Goal: Task Accomplishment & Management: Manage account settings

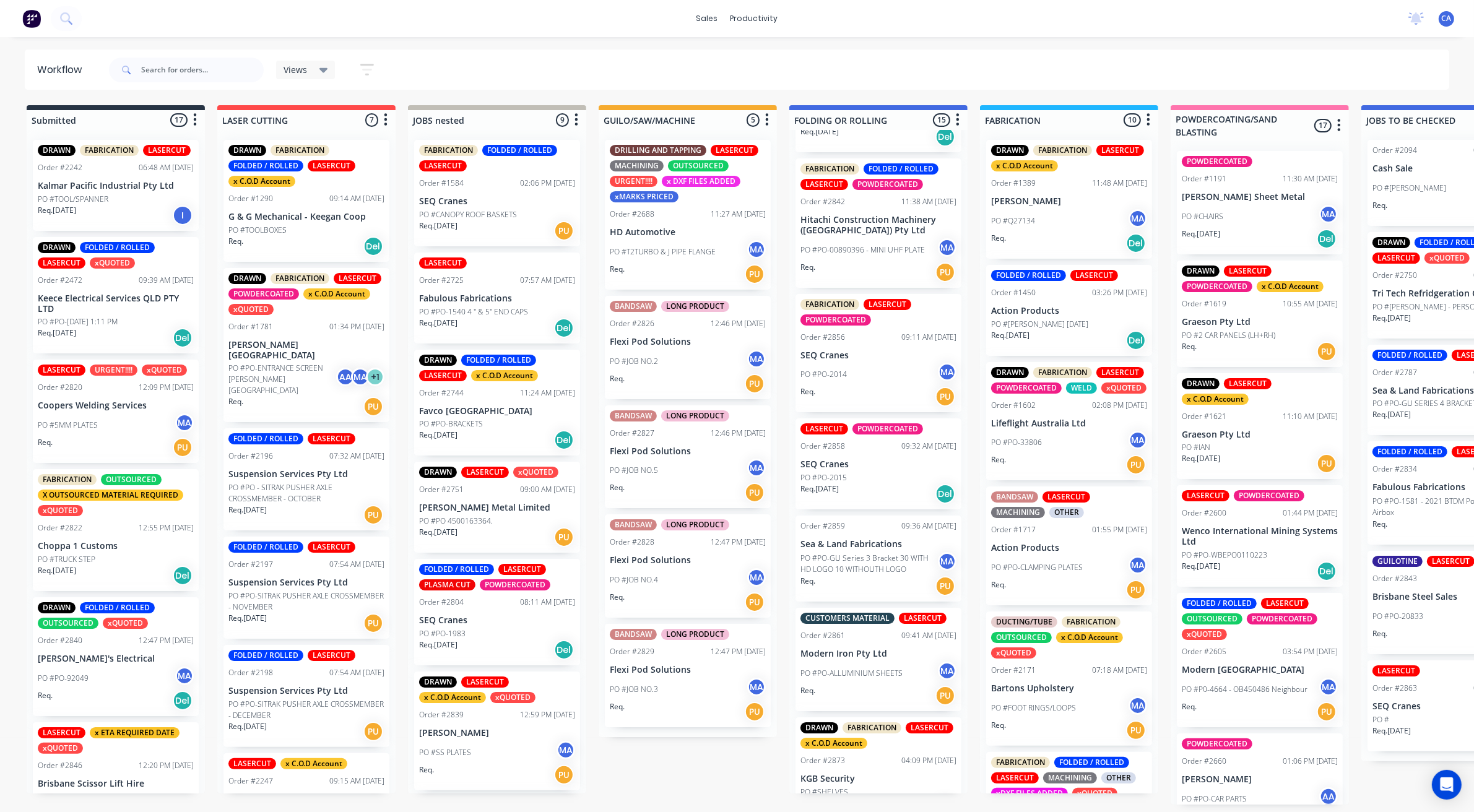
scroll to position [1052, 0]
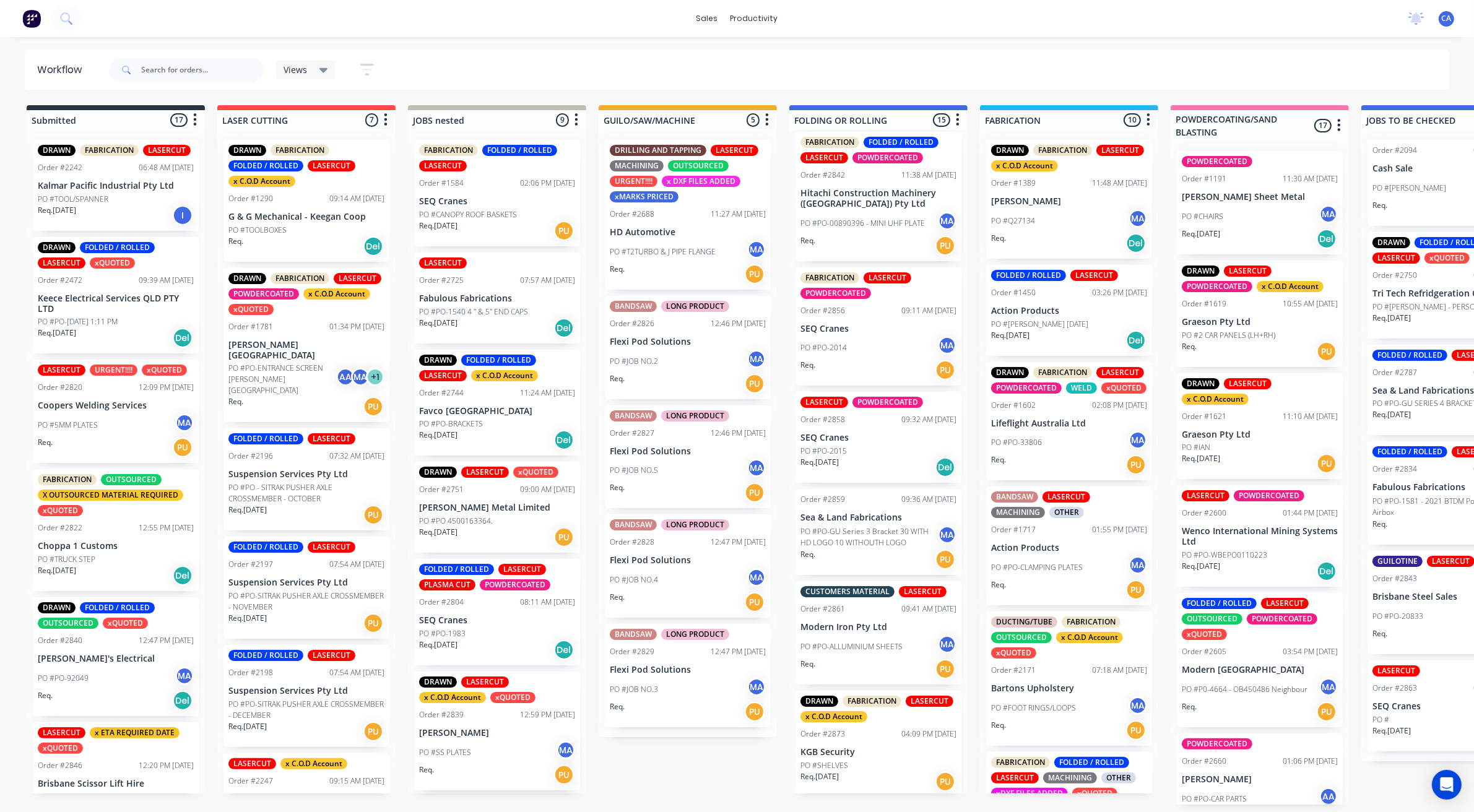
click at [874, 753] on div "DRAWN FABRICATION LASERCUT x C.O.D Account Order #2873 04:09 PM [DATE] KGB Secu…" at bounding box center [878, 743] width 166 height 107
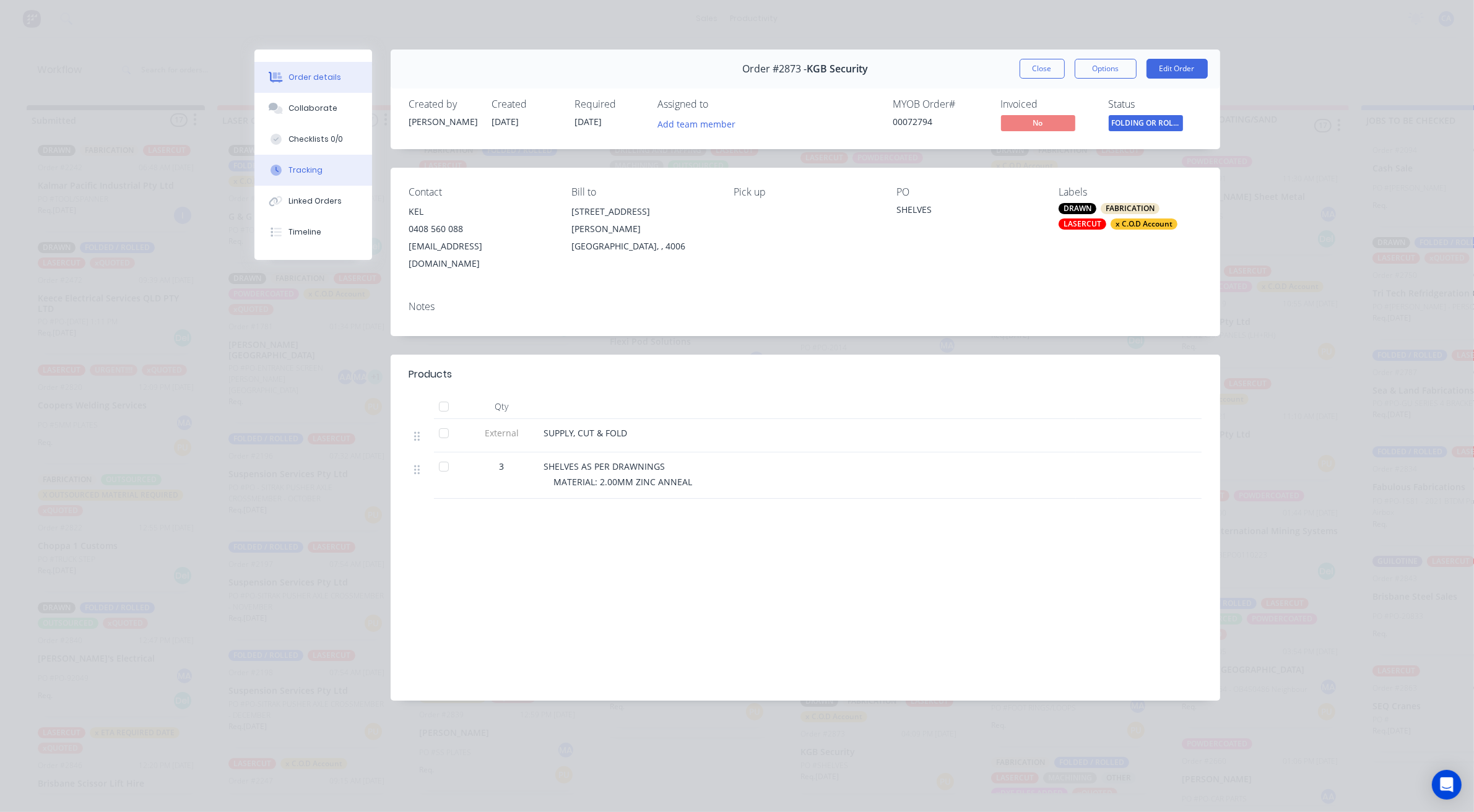
click at [332, 162] on button "Tracking" at bounding box center [314, 170] width 117 height 31
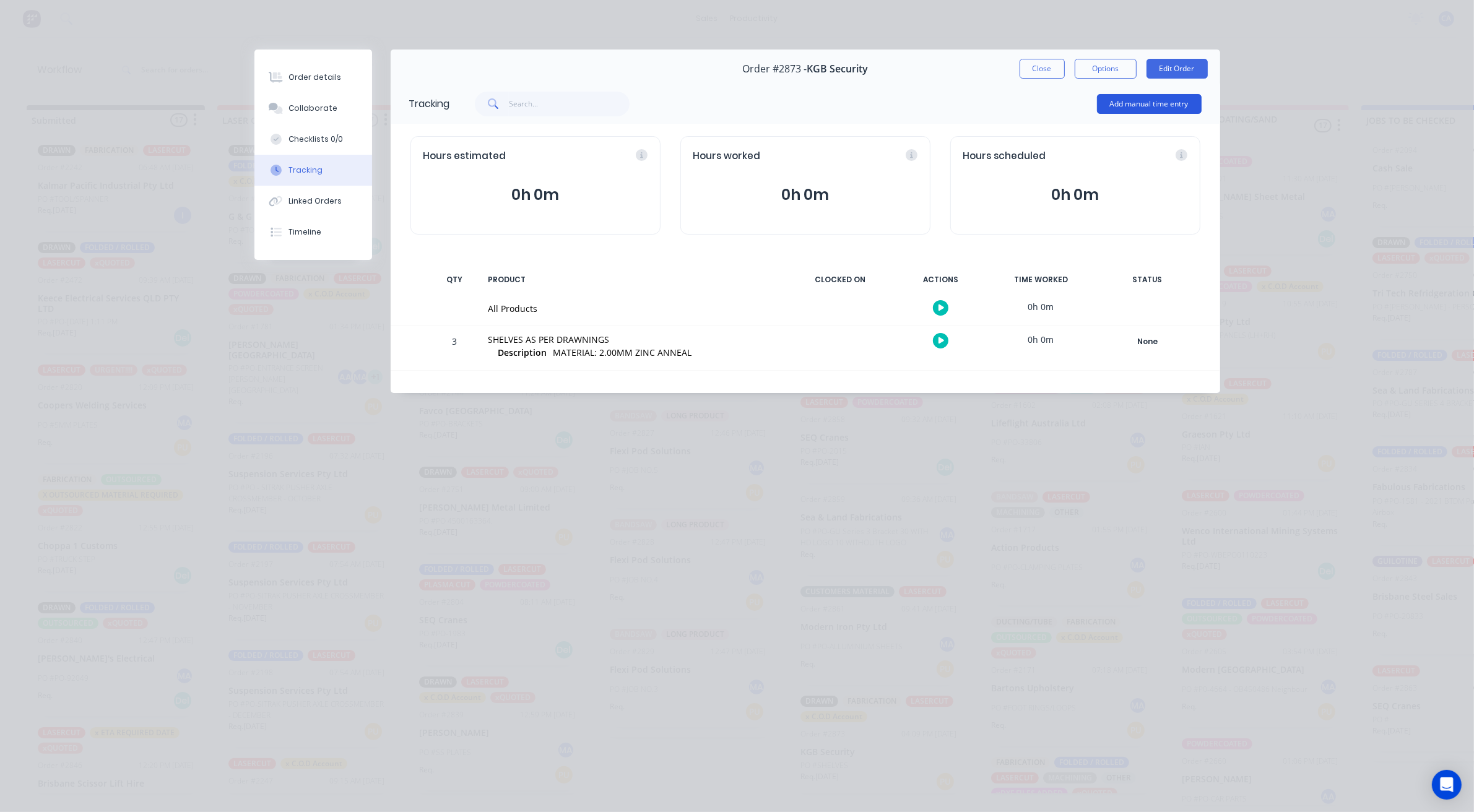
click at [1144, 98] on button "Add manual time entry" at bounding box center [1150, 104] width 105 height 20
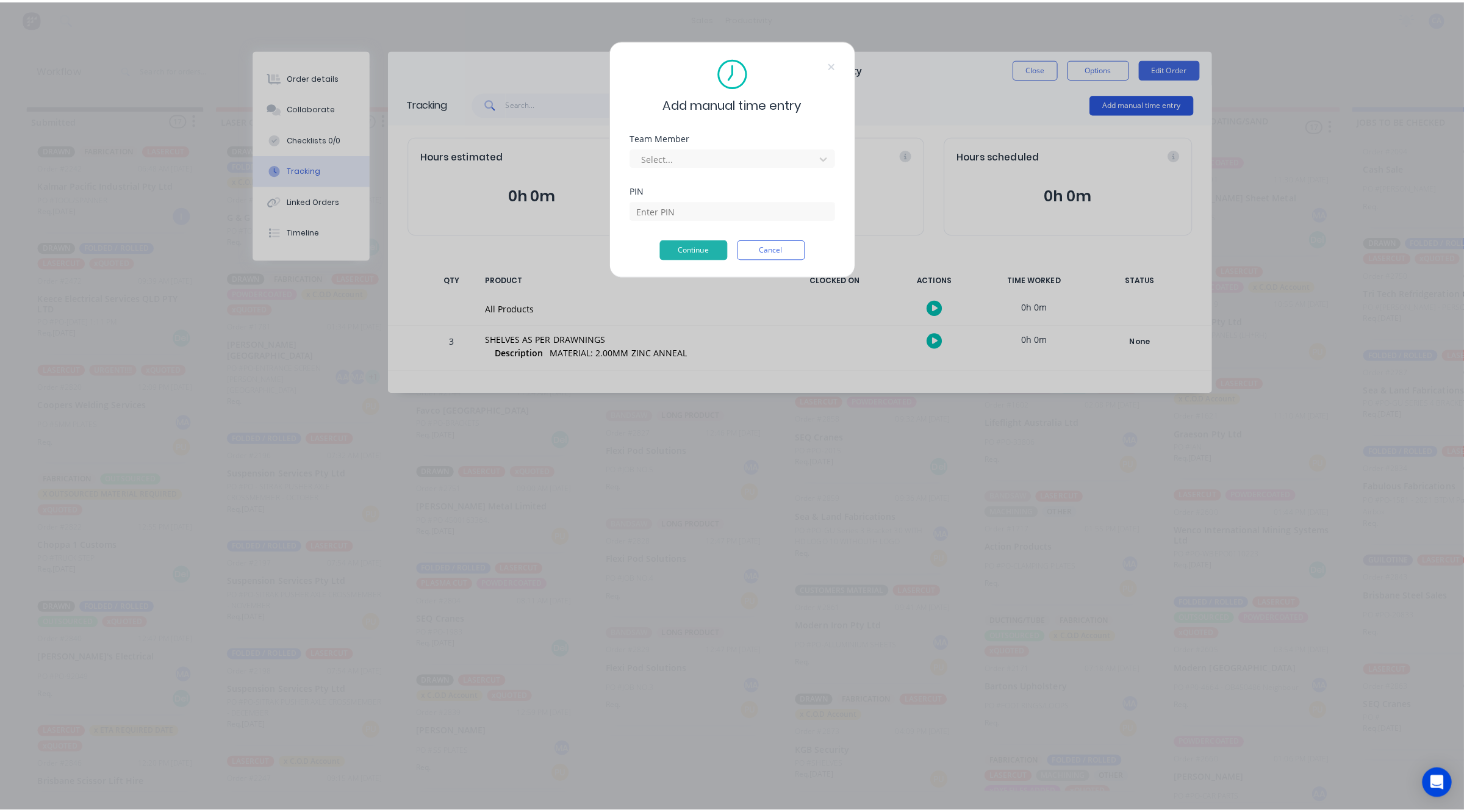
scroll to position [0, 0]
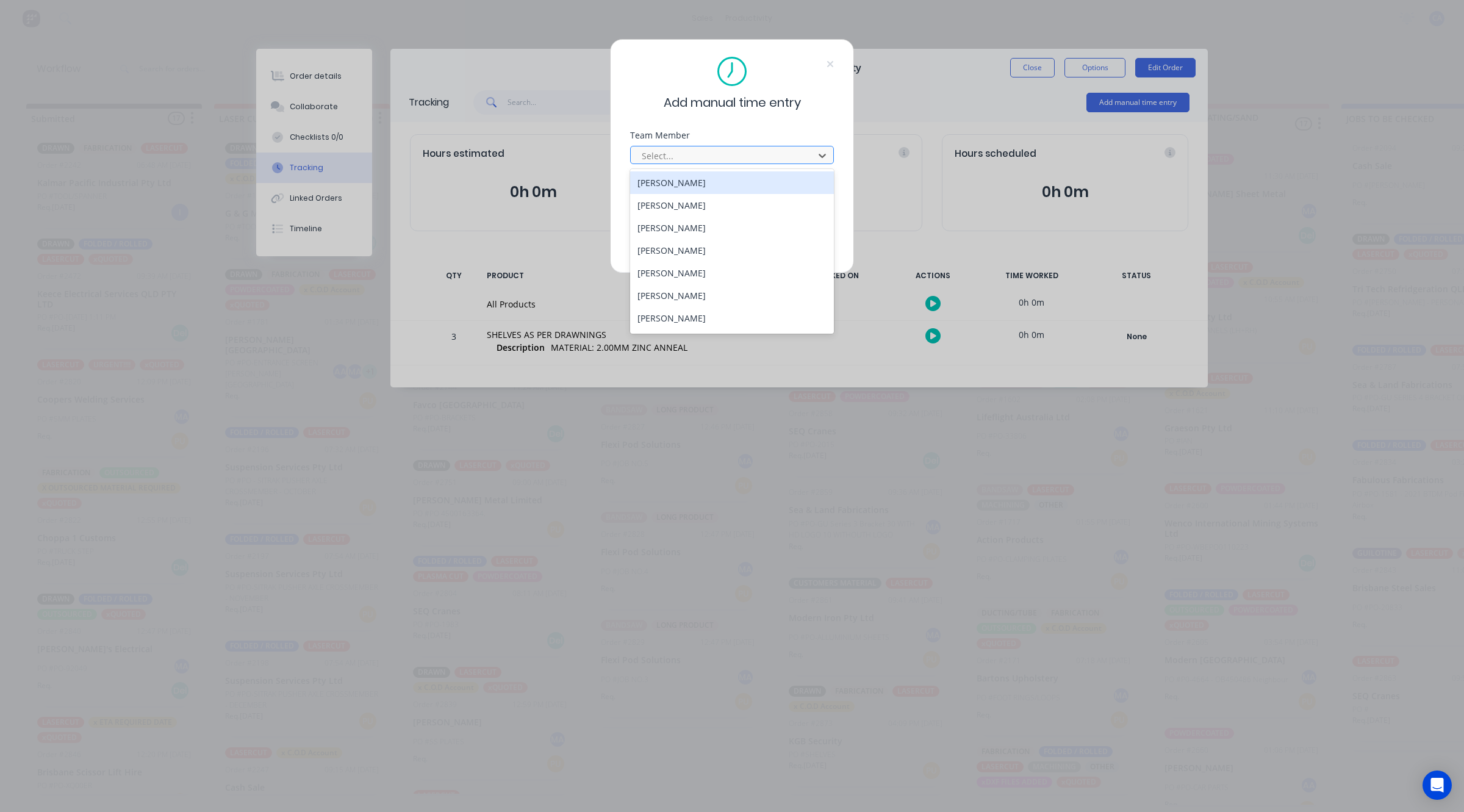
click at [740, 152] on div at bounding box center [724, 155] width 167 height 15
click at [668, 274] on div "[PERSON_NAME]" at bounding box center [732, 272] width 204 height 22
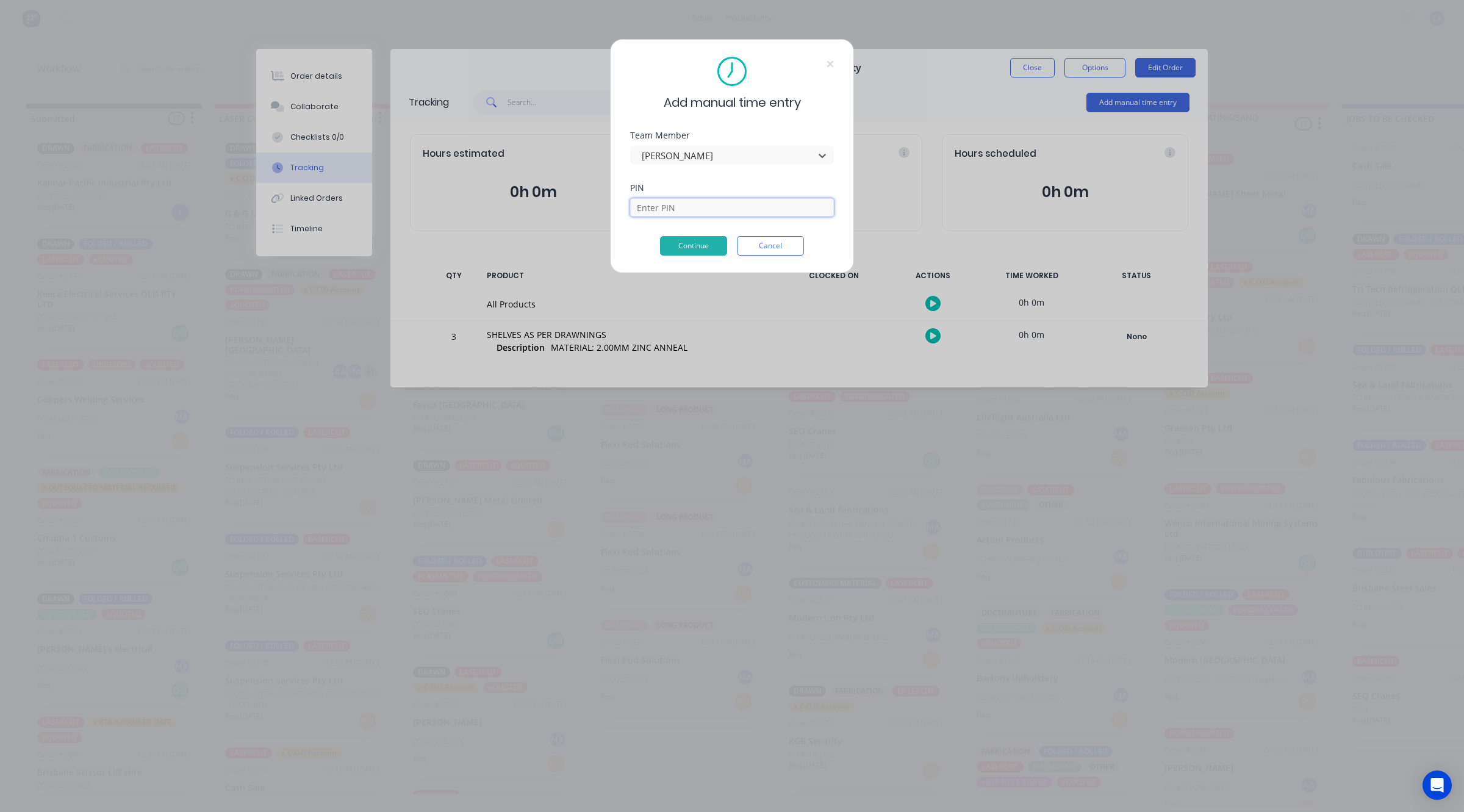
click at [675, 204] on input at bounding box center [732, 207] width 204 height 19
type input "3699"
click at [699, 246] on button "Continue" at bounding box center [693, 246] width 67 height 20
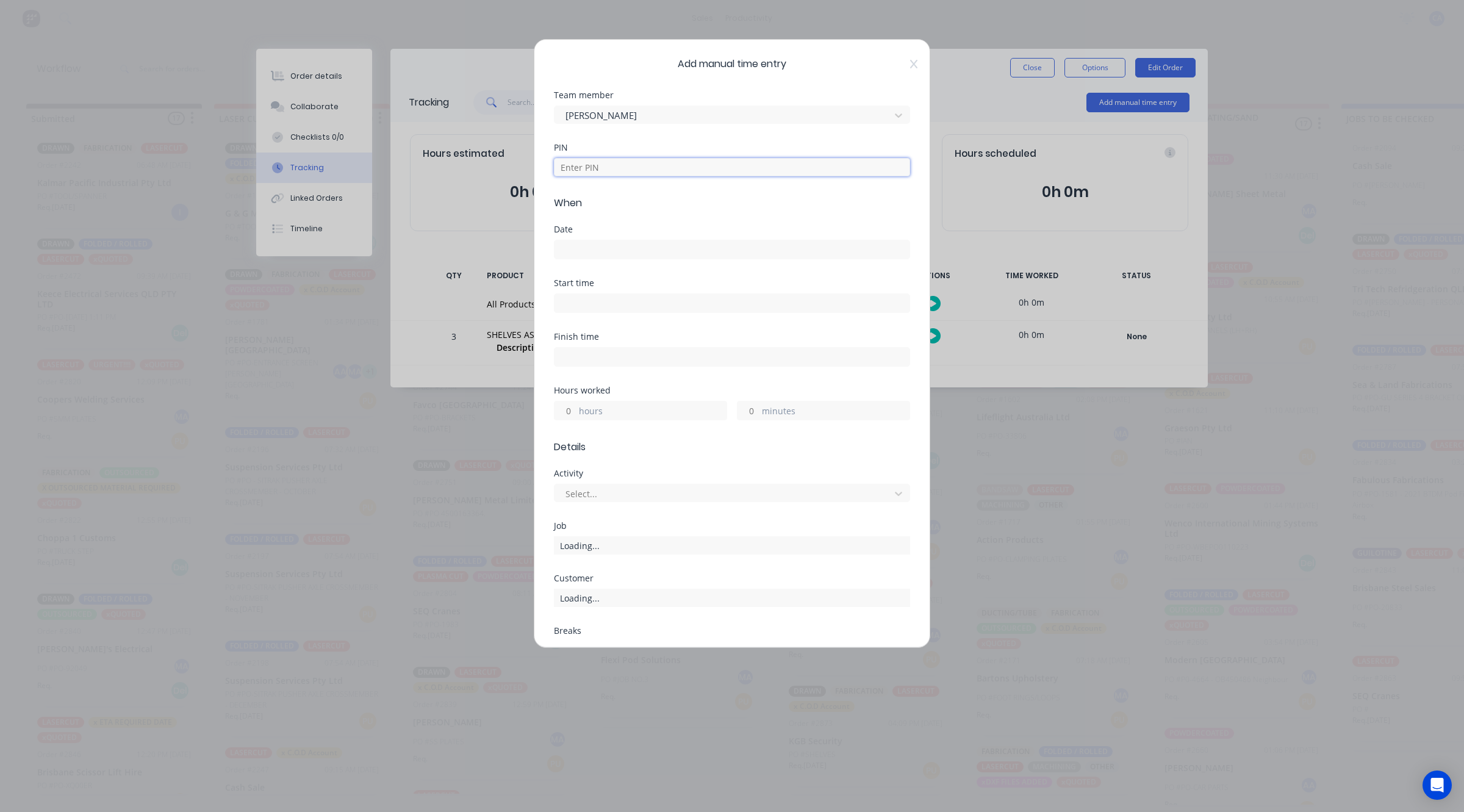
click at [614, 173] on input at bounding box center [732, 166] width 356 height 19
type input "3699"
click at [614, 241] on input at bounding box center [732, 249] width 355 height 19
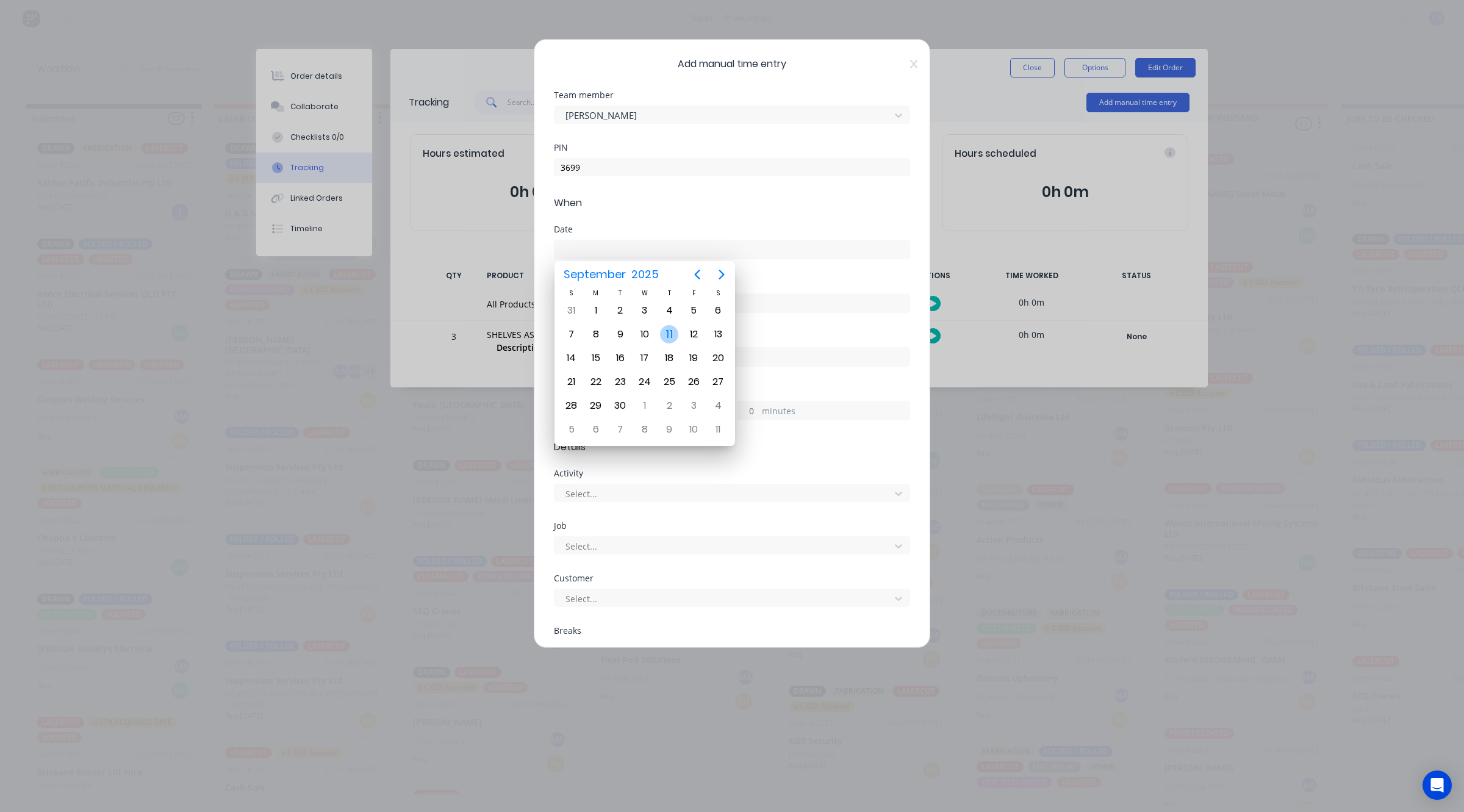
click at [663, 332] on div "11" at bounding box center [669, 334] width 19 height 19
type input "[DATE]"
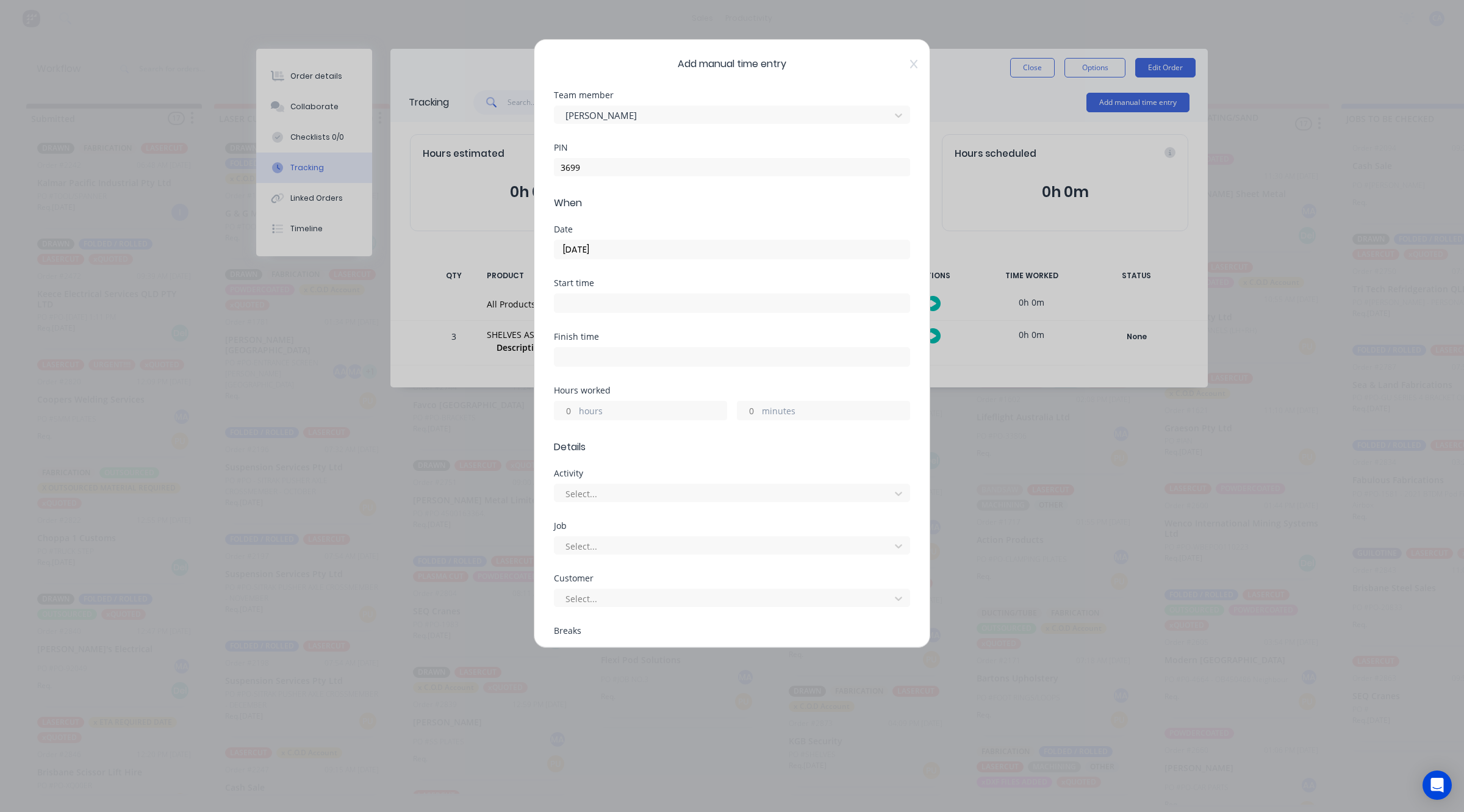
click at [749, 415] on input "minutes" at bounding box center [748, 410] width 21 height 19
type input "15"
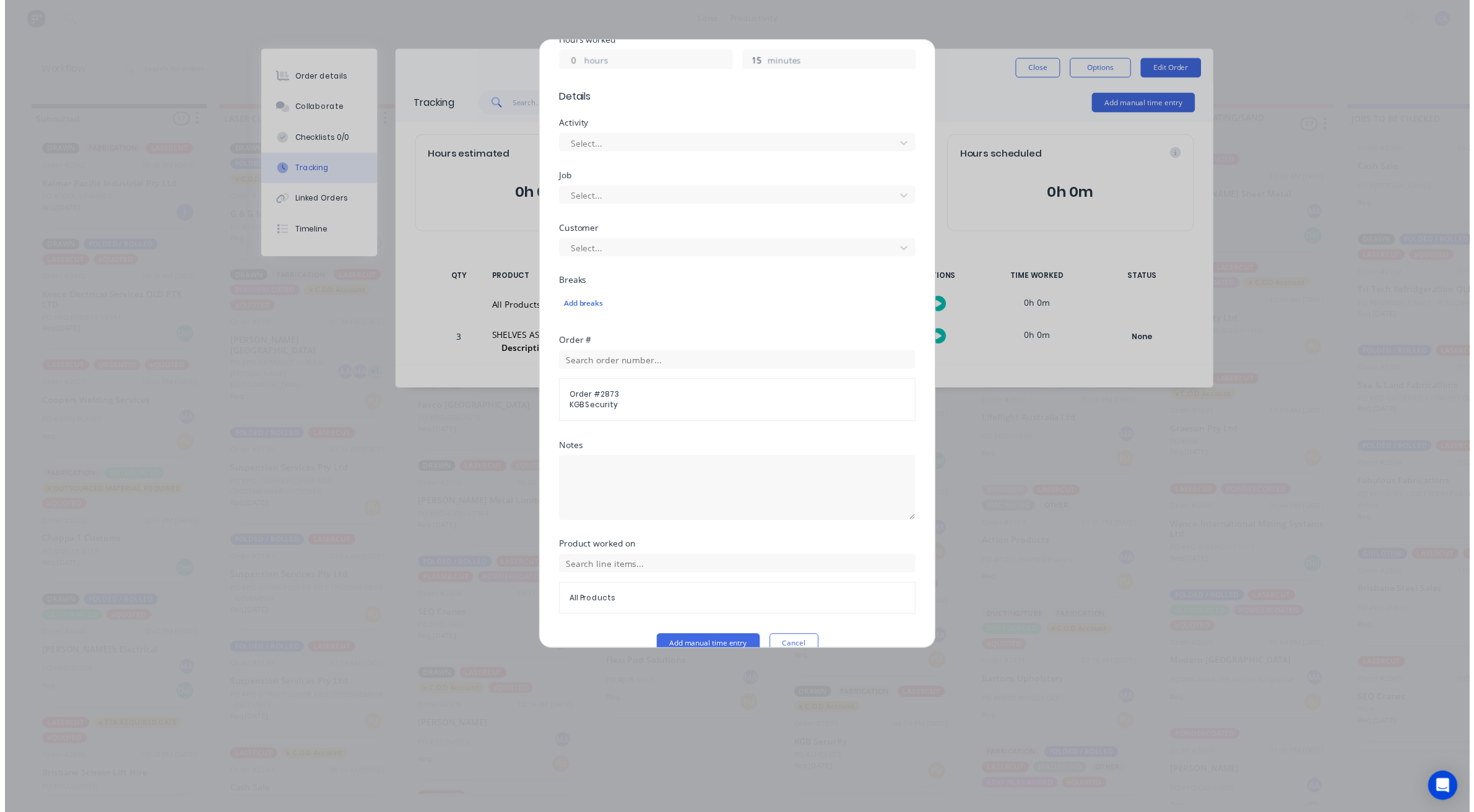
scroll to position [380, 0]
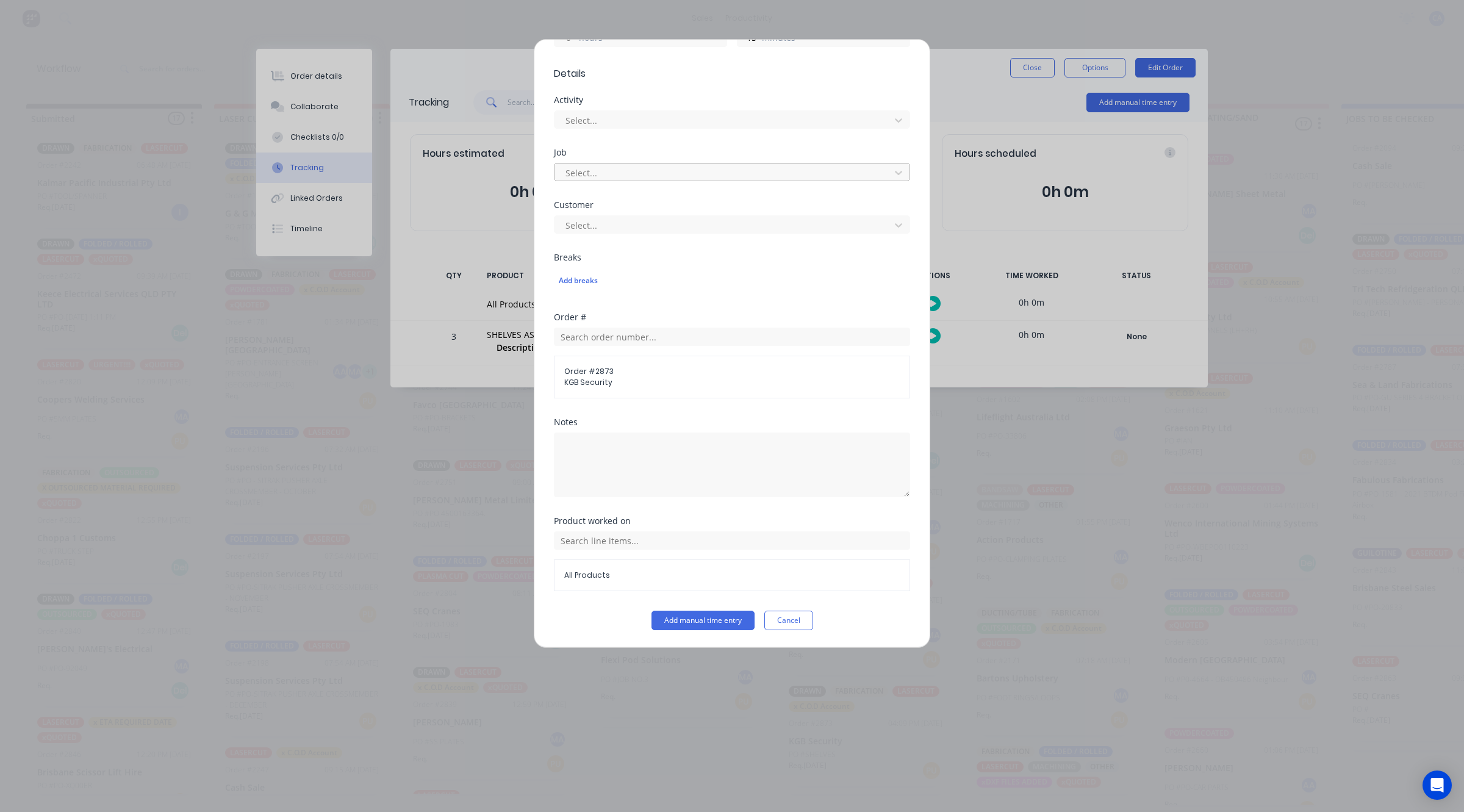
click at [610, 172] on div at bounding box center [724, 173] width 320 height 15
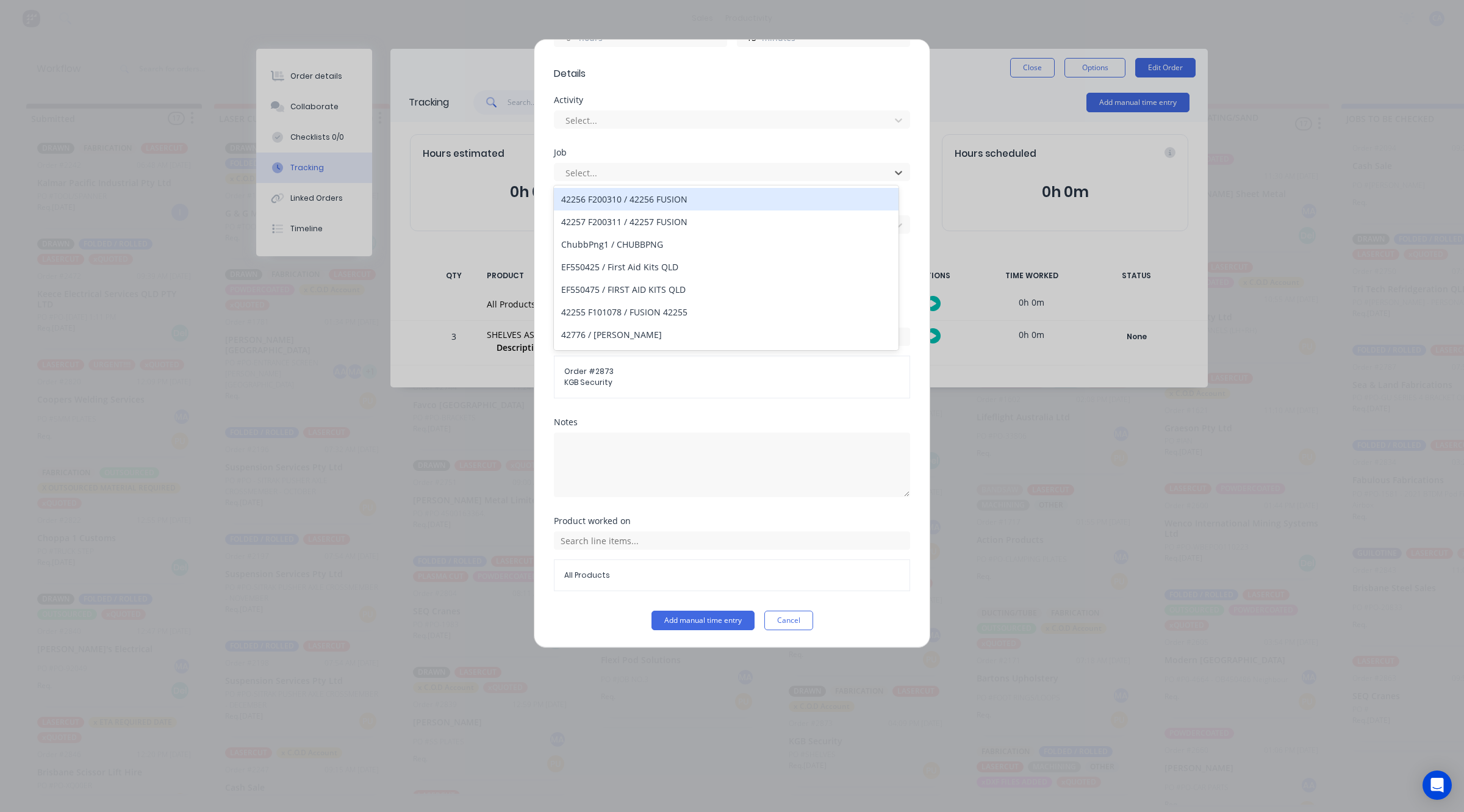
click at [650, 203] on div "42256 F200310 / 42256 FUSION" at bounding box center [726, 199] width 345 height 22
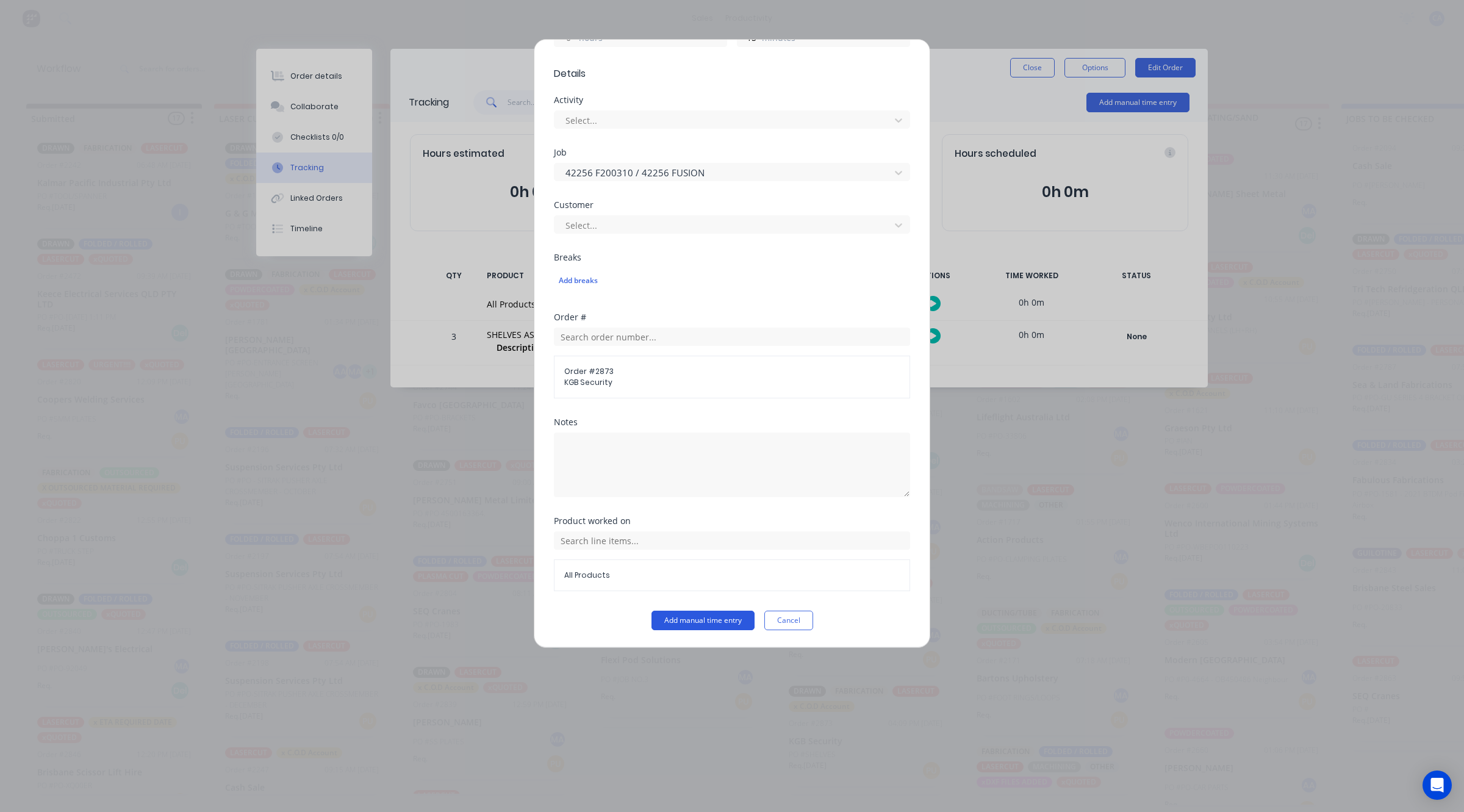
click at [723, 624] on button "Add manual time entry" at bounding box center [704, 621] width 103 height 20
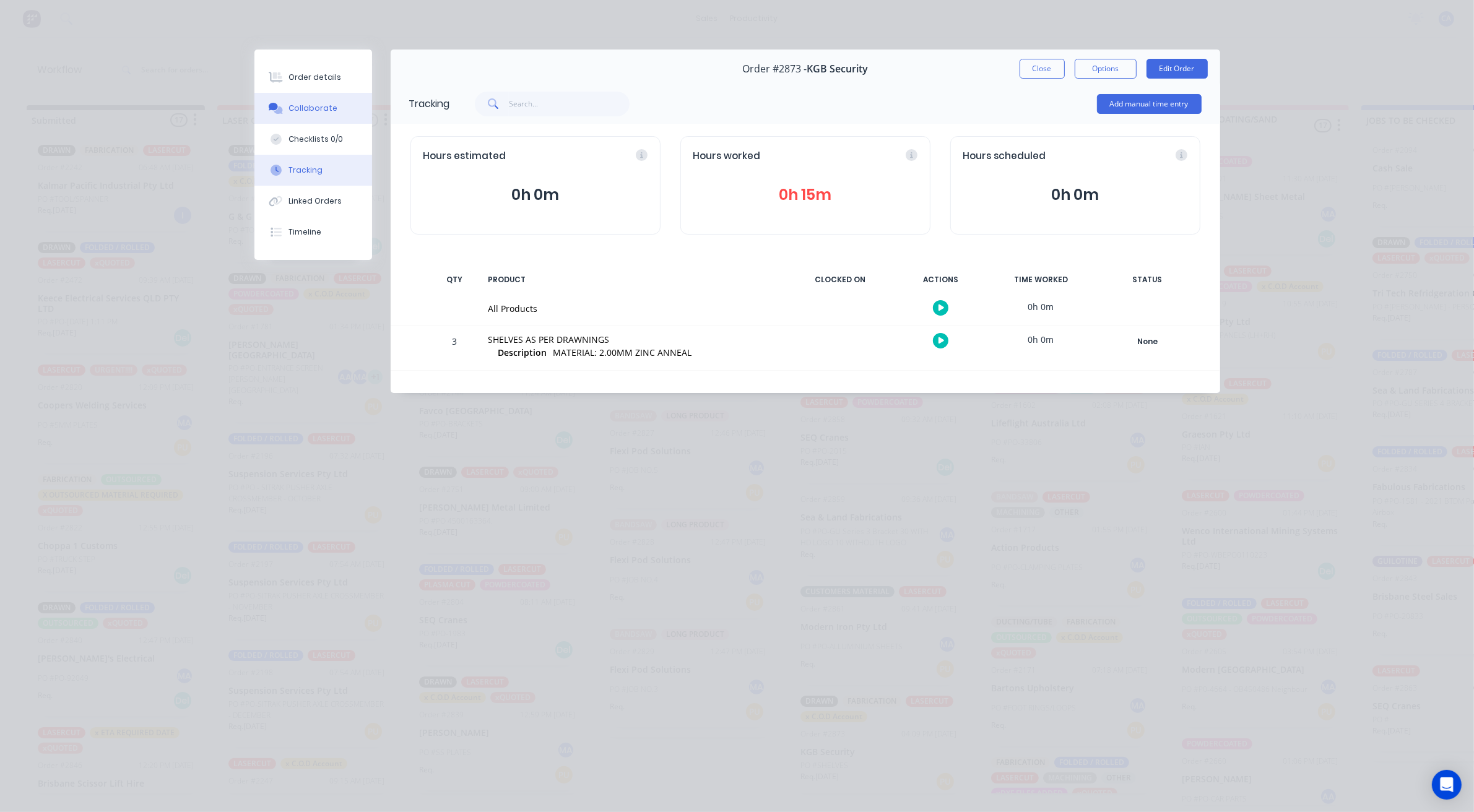
click at [336, 95] on button "Collaborate" at bounding box center [314, 108] width 117 height 31
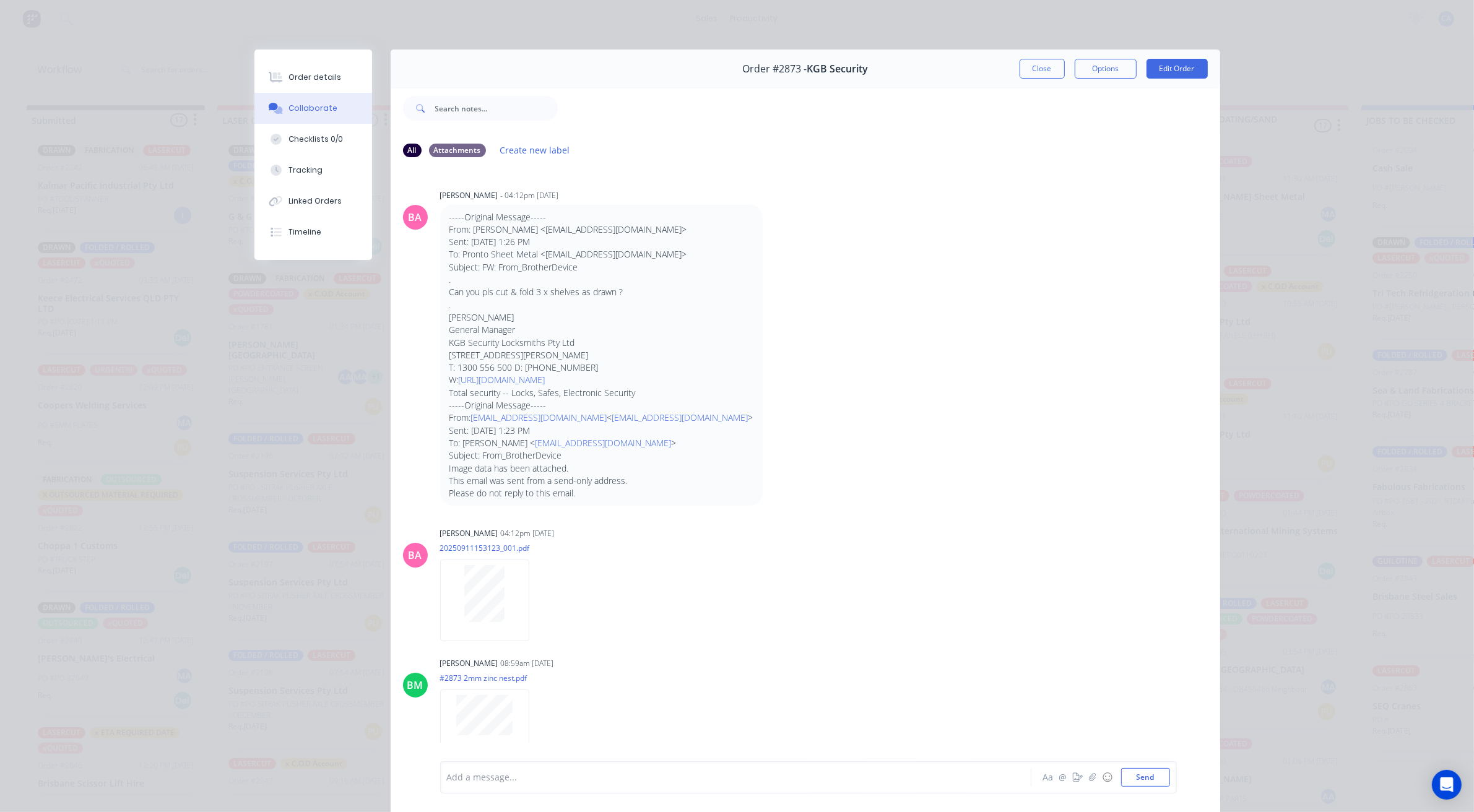
click at [582, 792] on div "Add a message... Aa @ ☺ Send" at bounding box center [808, 777] width 737 height 33
click at [587, 788] on div "Add a message... Aa @ ☺ Send" at bounding box center [808, 777] width 737 height 33
click at [595, 779] on div at bounding box center [718, 777] width 541 height 13
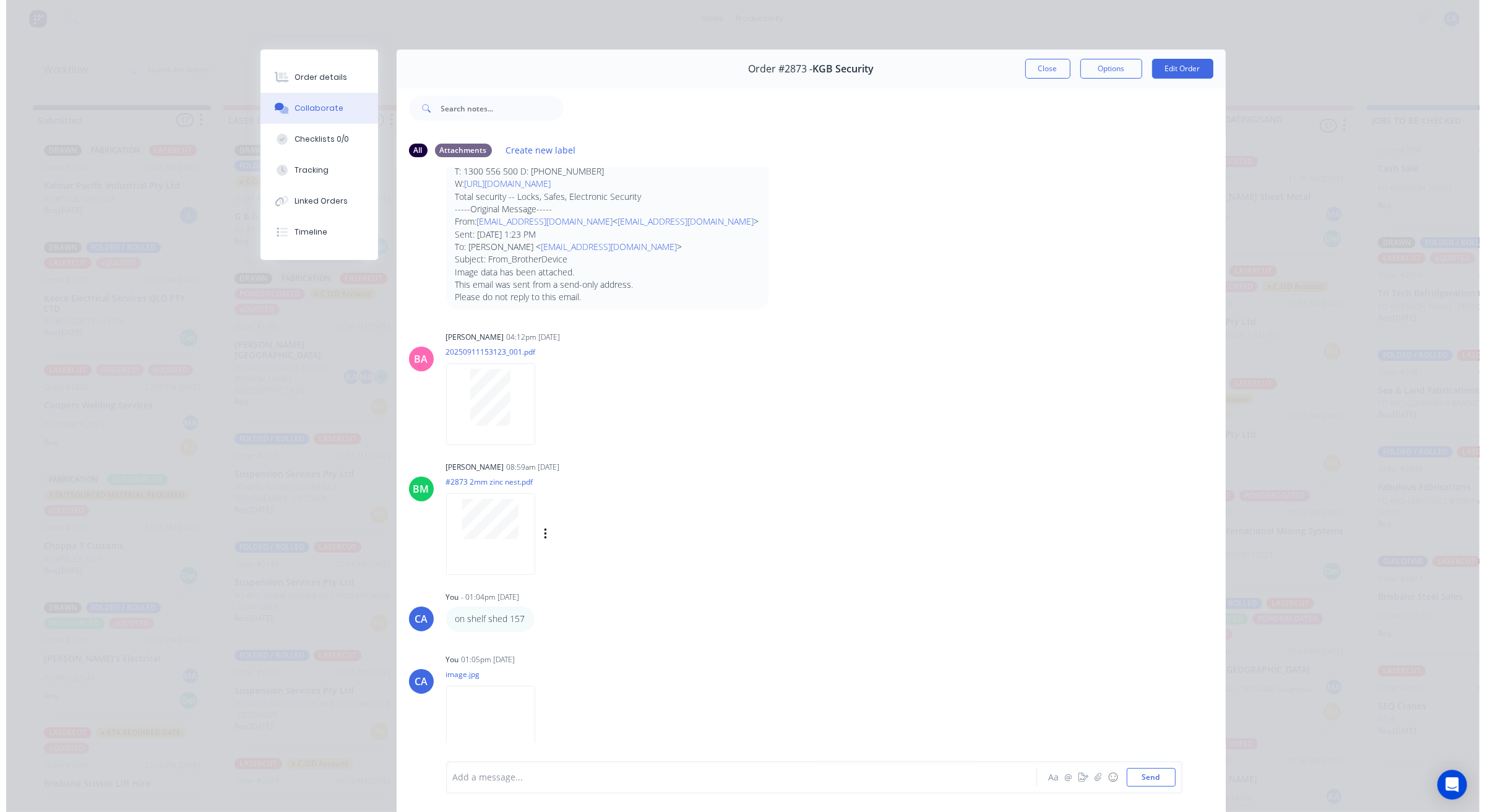
scroll to position [197, 0]
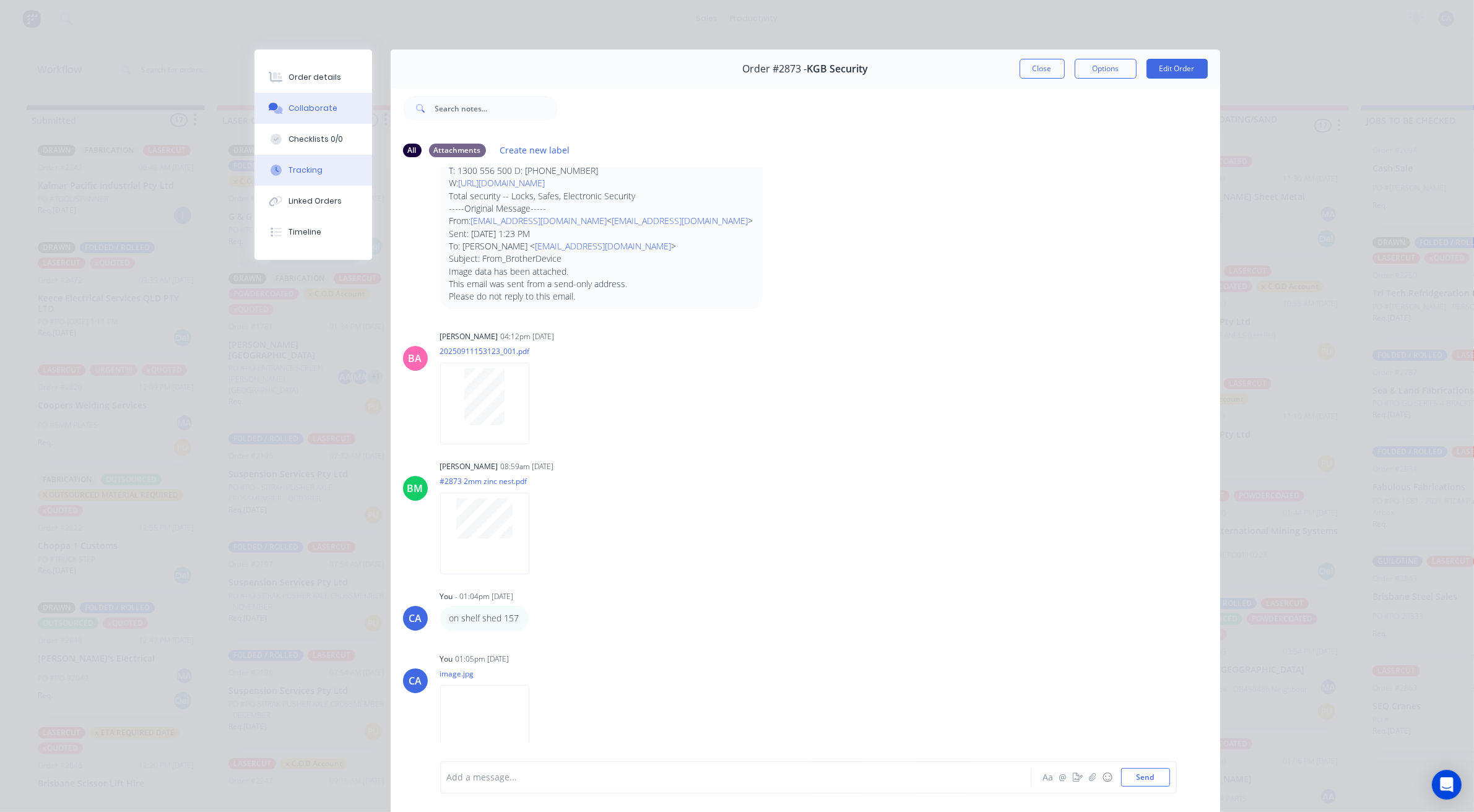
click at [302, 173] on div "Tracking" at bounding box center [305, 170] width 34 height 11
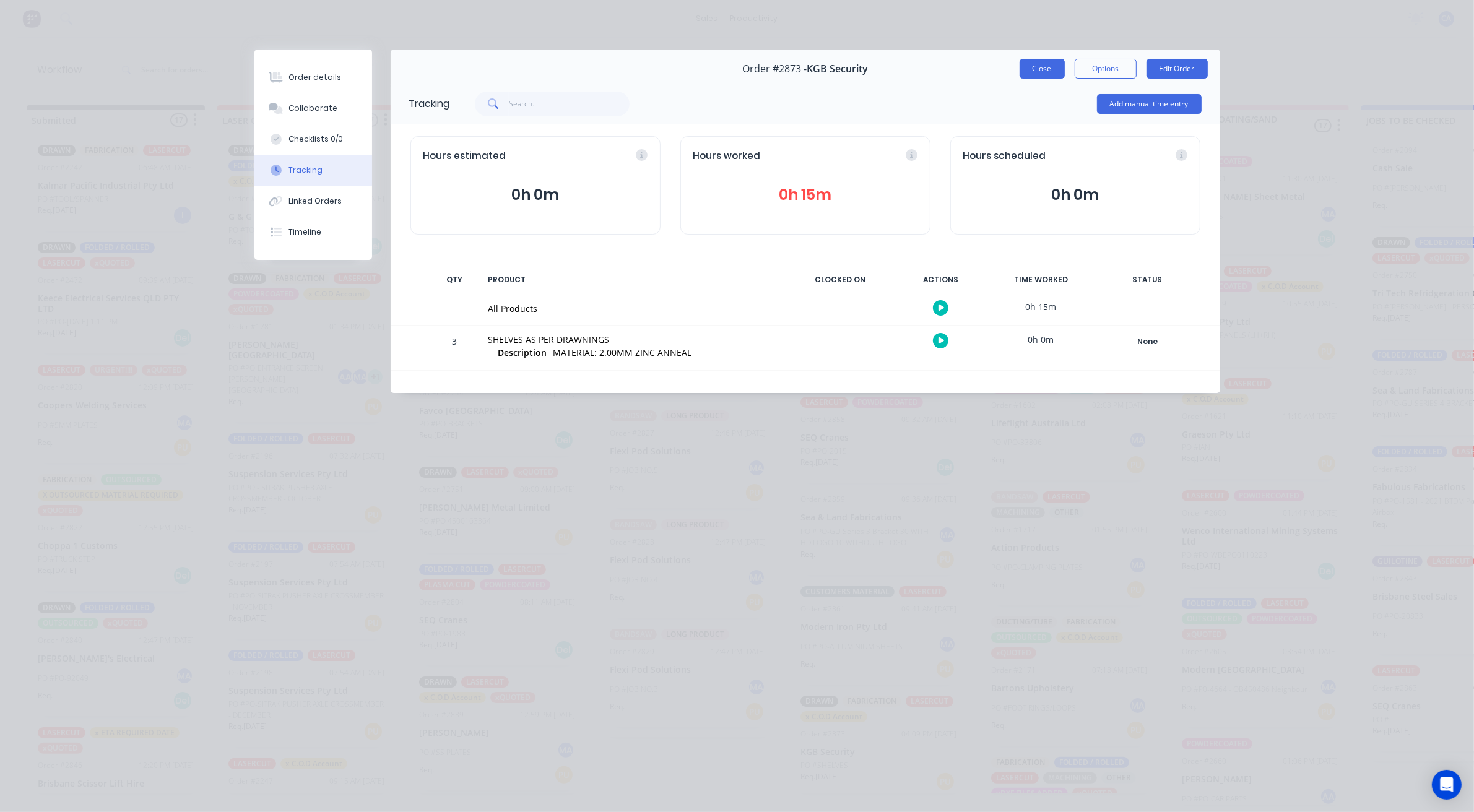
click at [1044, 68] on button "Close" at bounding box center [1042, 69] width 45 height 20
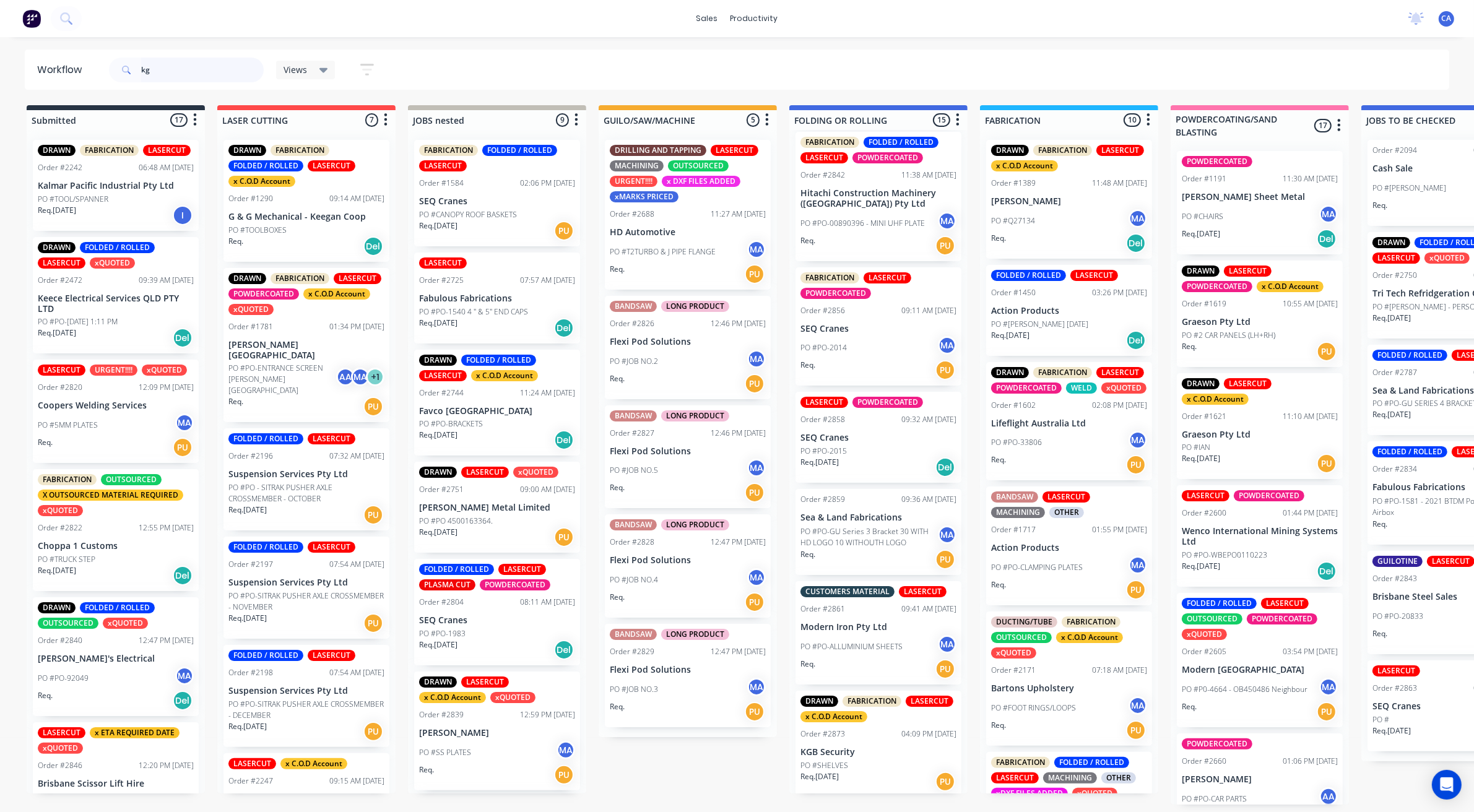
type input "kgb"
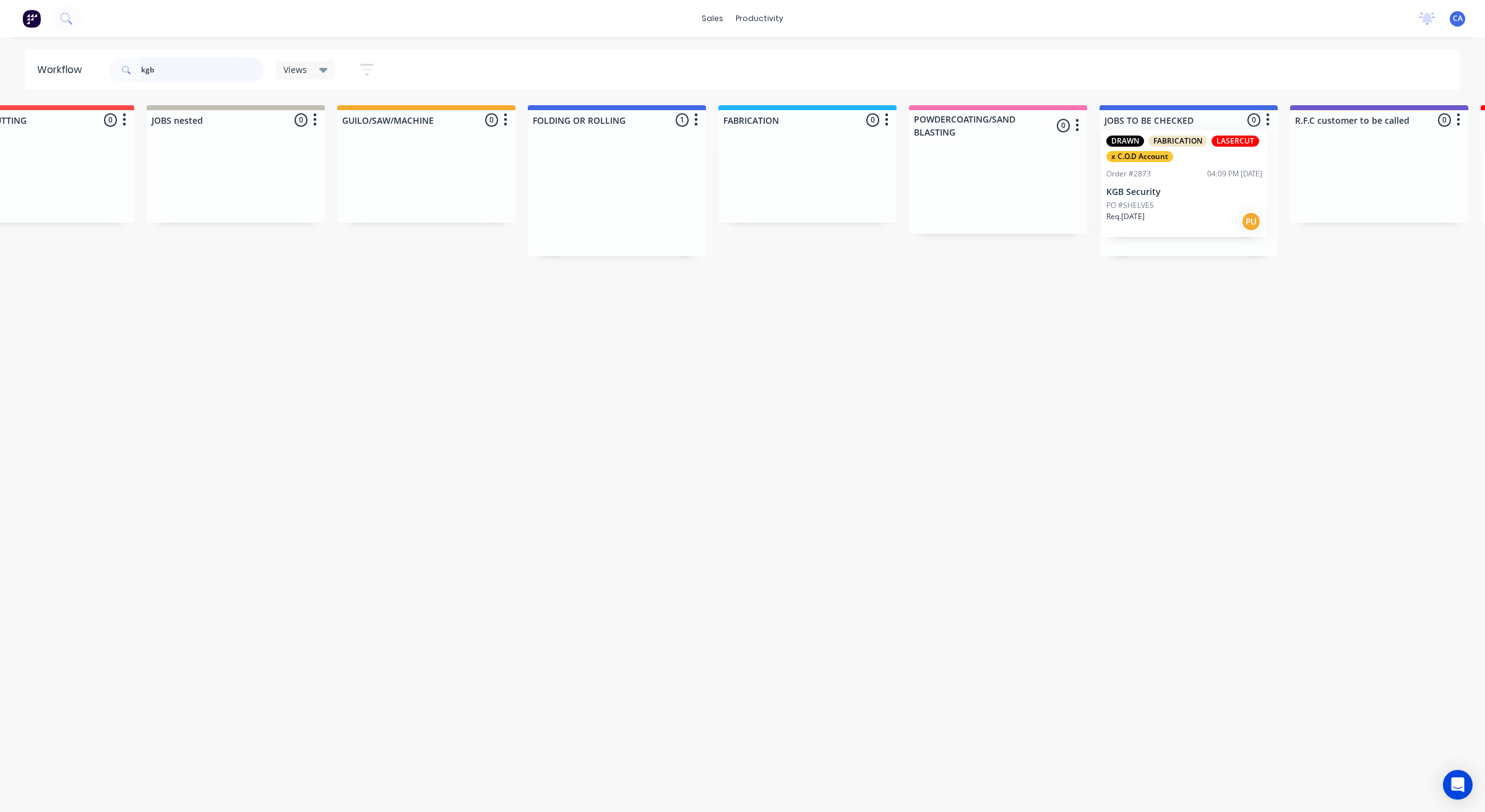
drag, startPoint x: 862, startPoint y: 221, endPoint x: 1142, endPoint y: 201, distance: 280.7
click at [1163, 210] on div "Submitted 0 Sort By Created date Required date Order number Customer name Most …" at bounding box center [1389, 180] width 3320 height 151
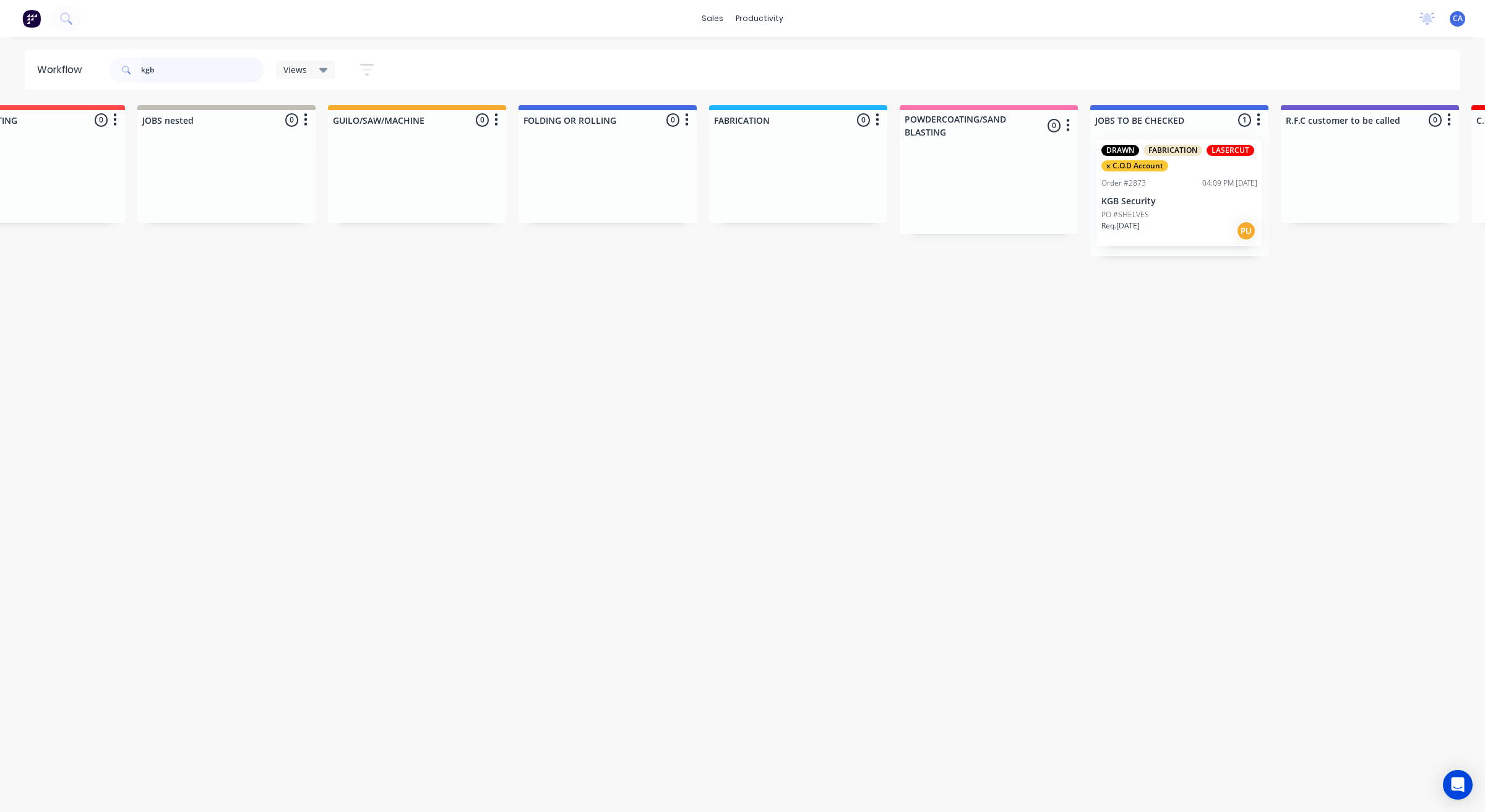
drag, startPoint x: 170, startPoint y: 66, endPoint x: 102, endPoint y: 69, distance: 68.1
click at [102, 69] on header "Workflow kgb Views Save new view None (Default) edit Show/Hide statuses Show li…" at bounding box center [742, 70] width 1436 height 41
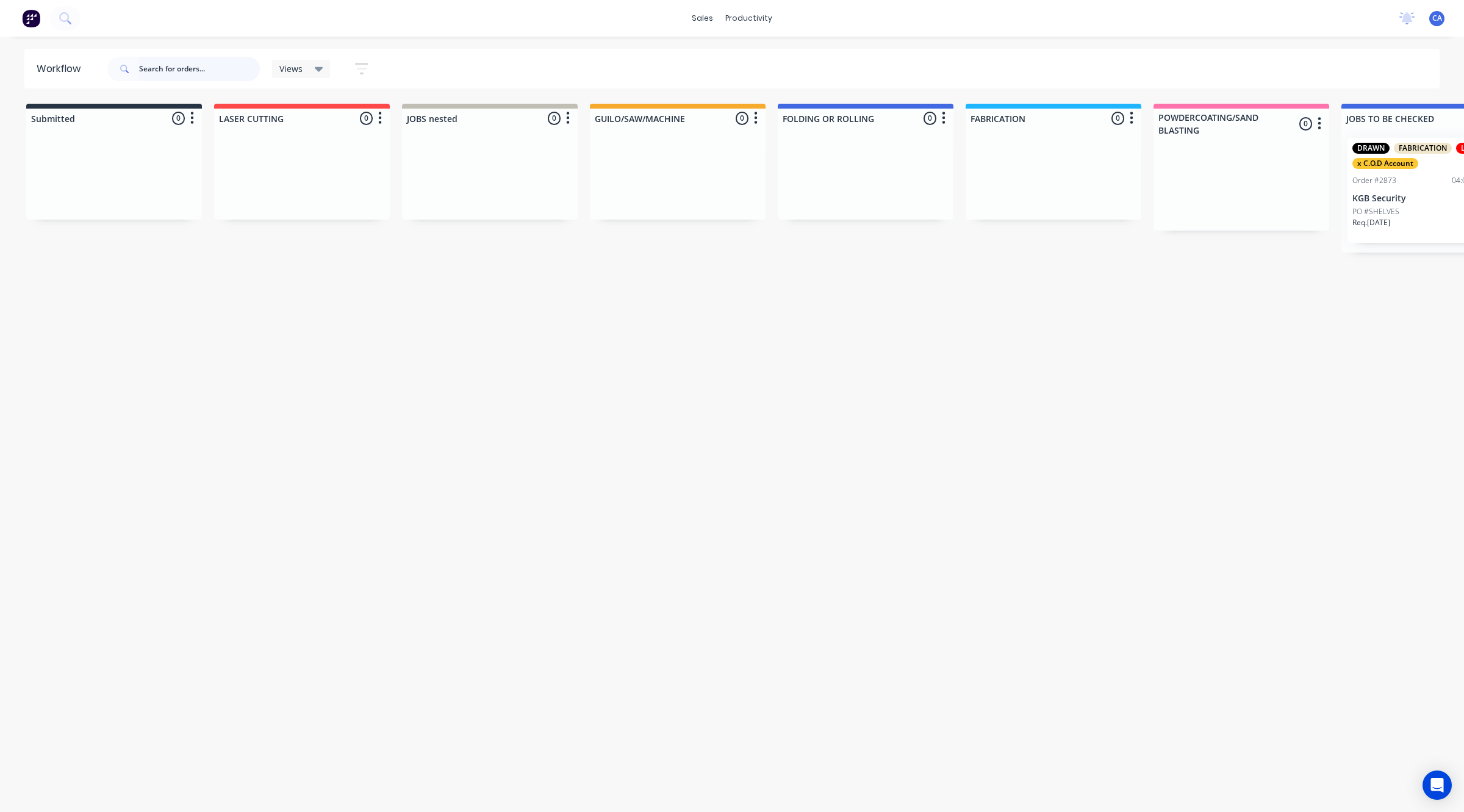
click at [187, 62] on input "text" at bounding box center [199, 69] width 121 height 24
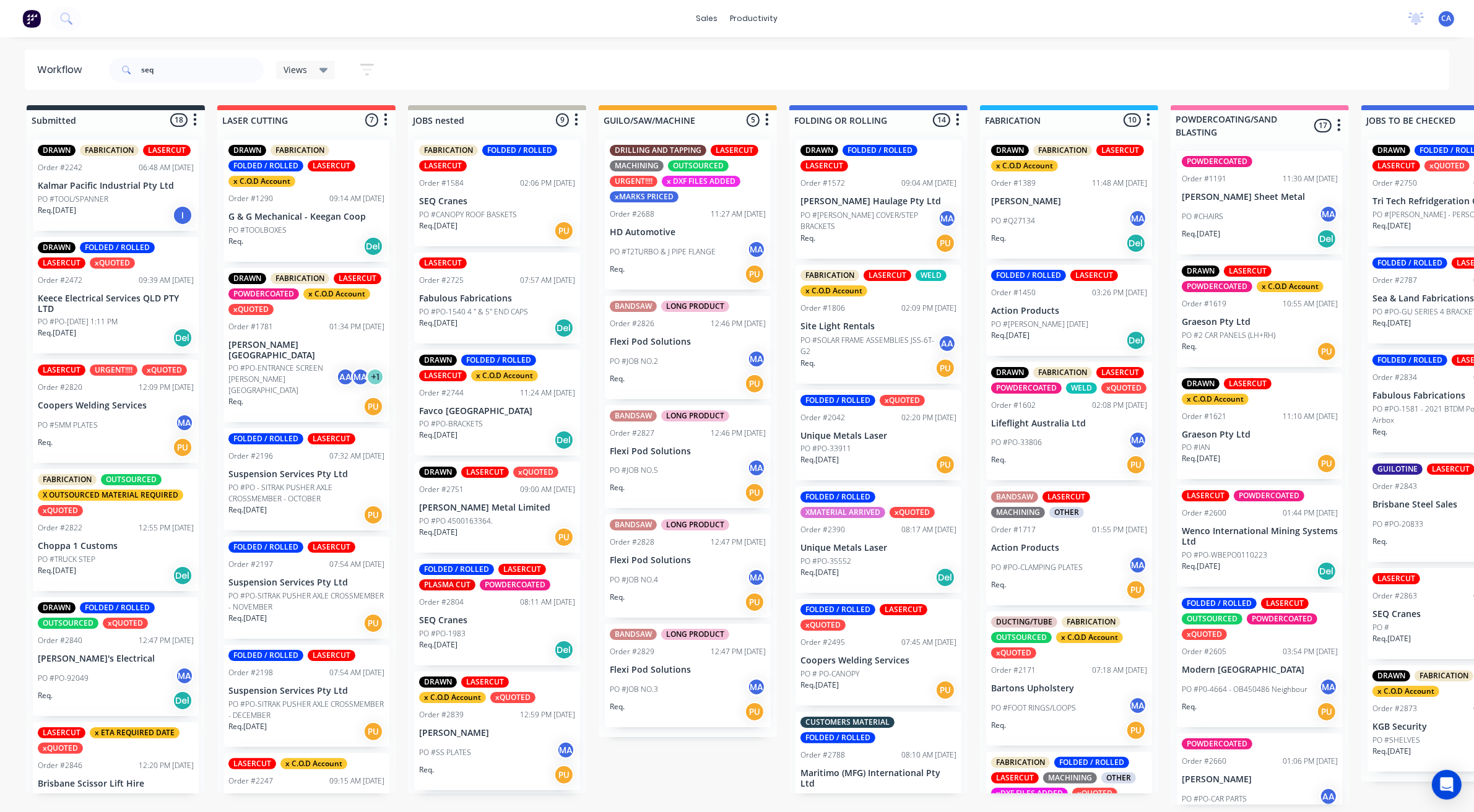
click at [890, 427] on div "FOLDED / ROLLED xQUOTED Order #2042 02:20 PM [DATE] Unique Metals Laser PO #PO-…" at bounding box center [878, 435] width 166 height 91
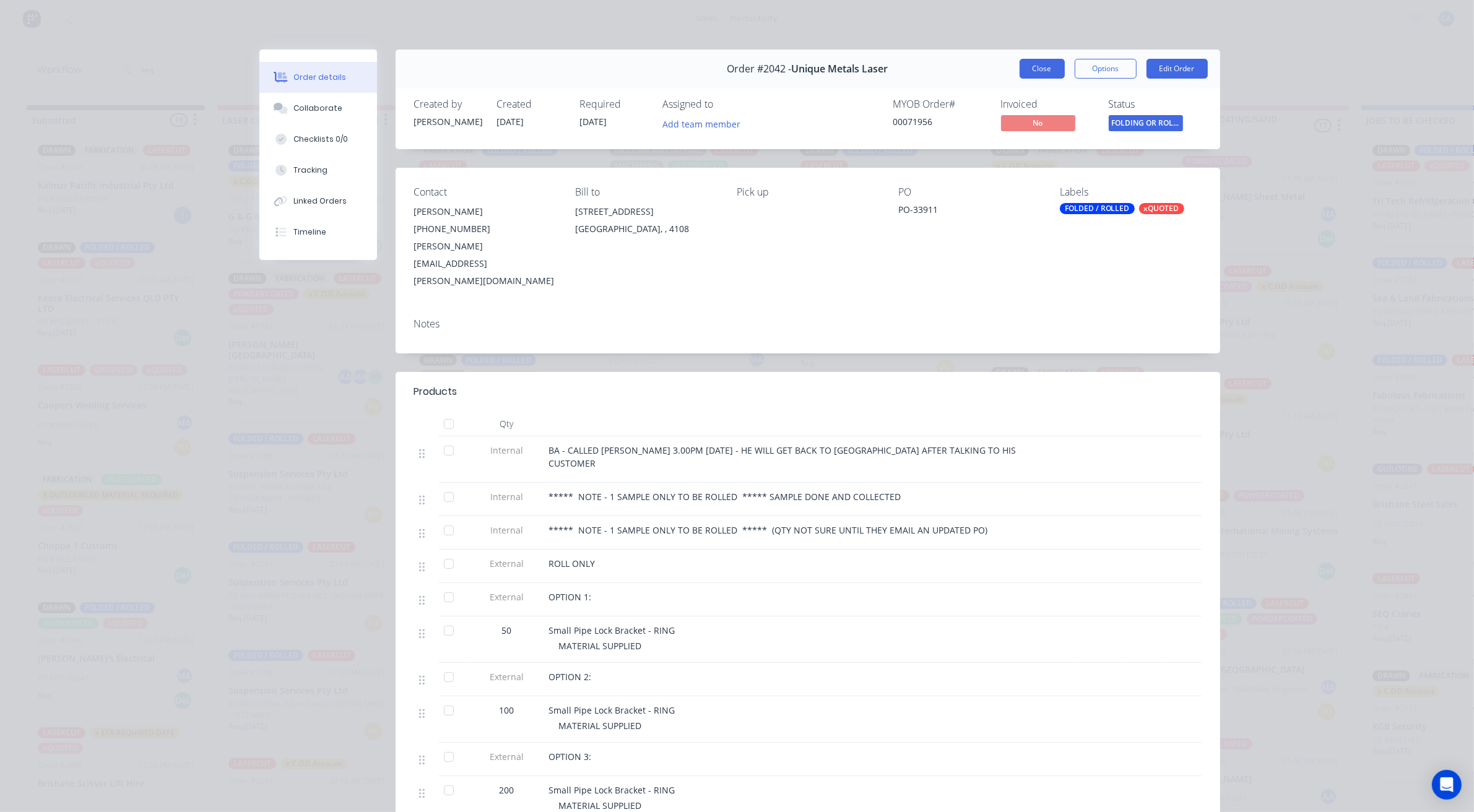
click at [1038, 61] on button "Close" at bounding box center [1042, 69] width 45 height 20
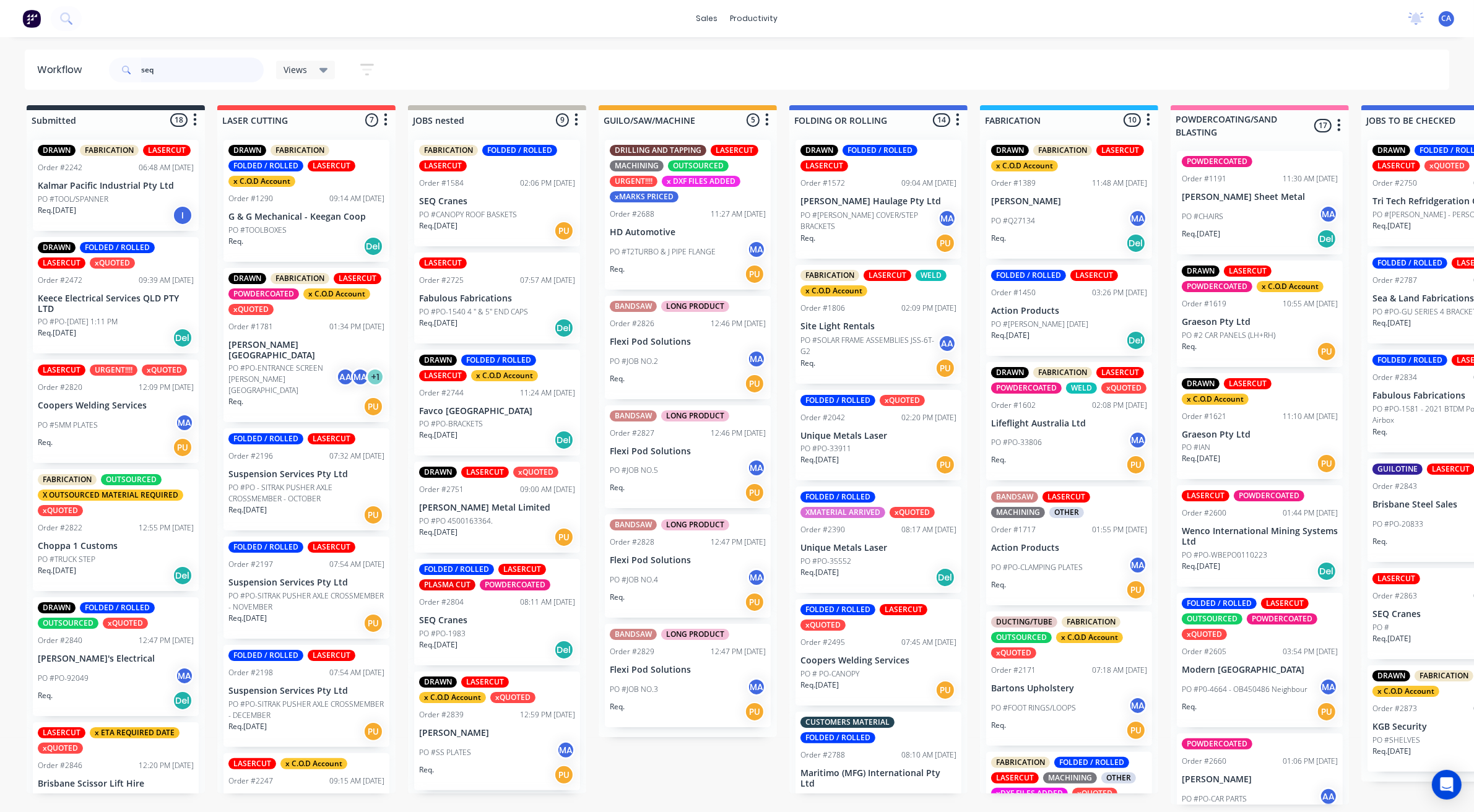
drag, startPoint x: 54, startPoint y: 54, endPoint x: 7, endPoint y: 51, distance: 47.1
click at [8, 51] on div "Workflow seq Views Save new view None (Default) edit Show/Hide statuses Show li…" at bounding box center [737, 70] width 1474 height 41
type input "seq"
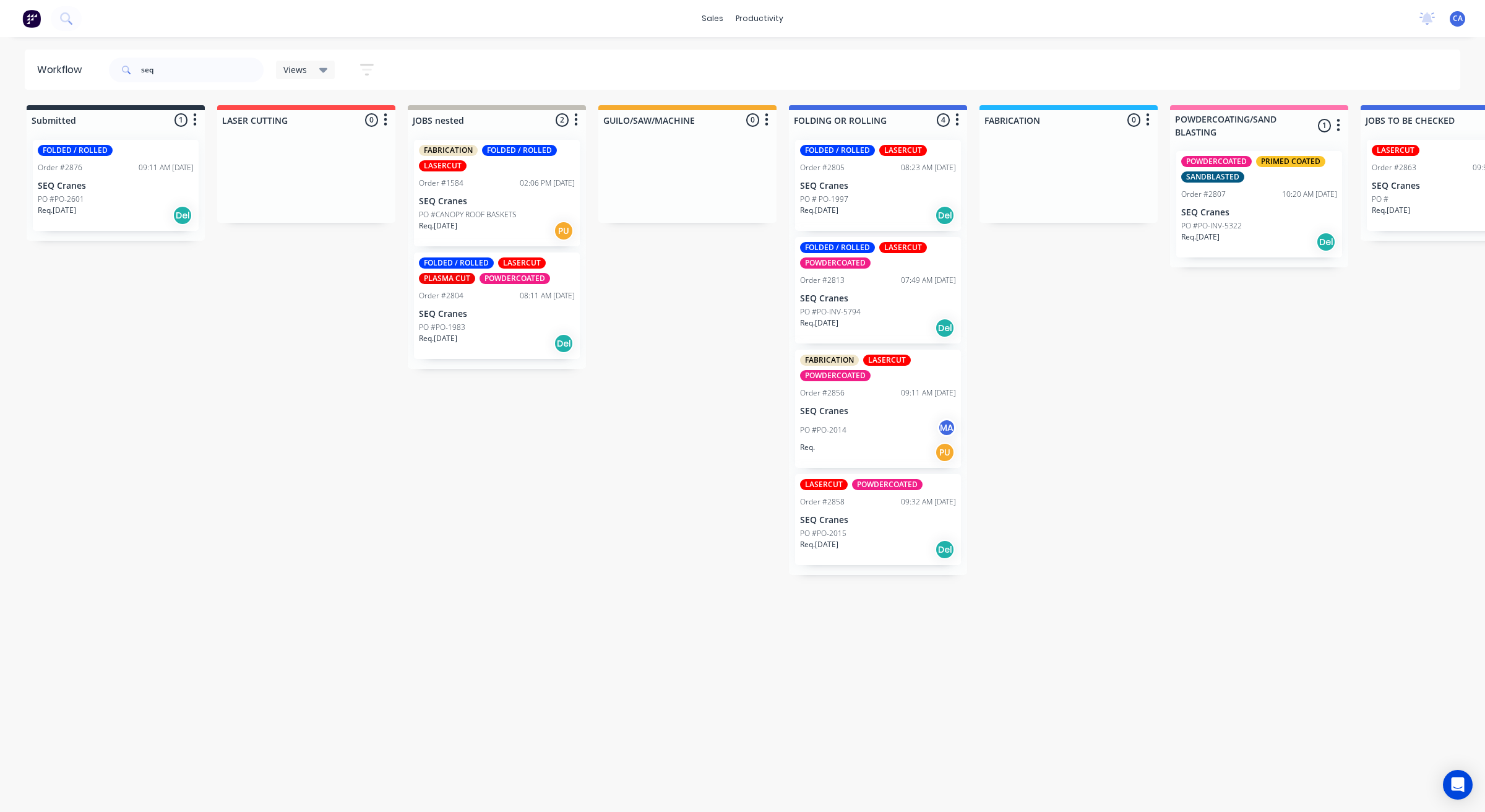
click at [871, 419] on div "PO #PO-2014 MA" at bounding box center [878, 430] width 156 height 23
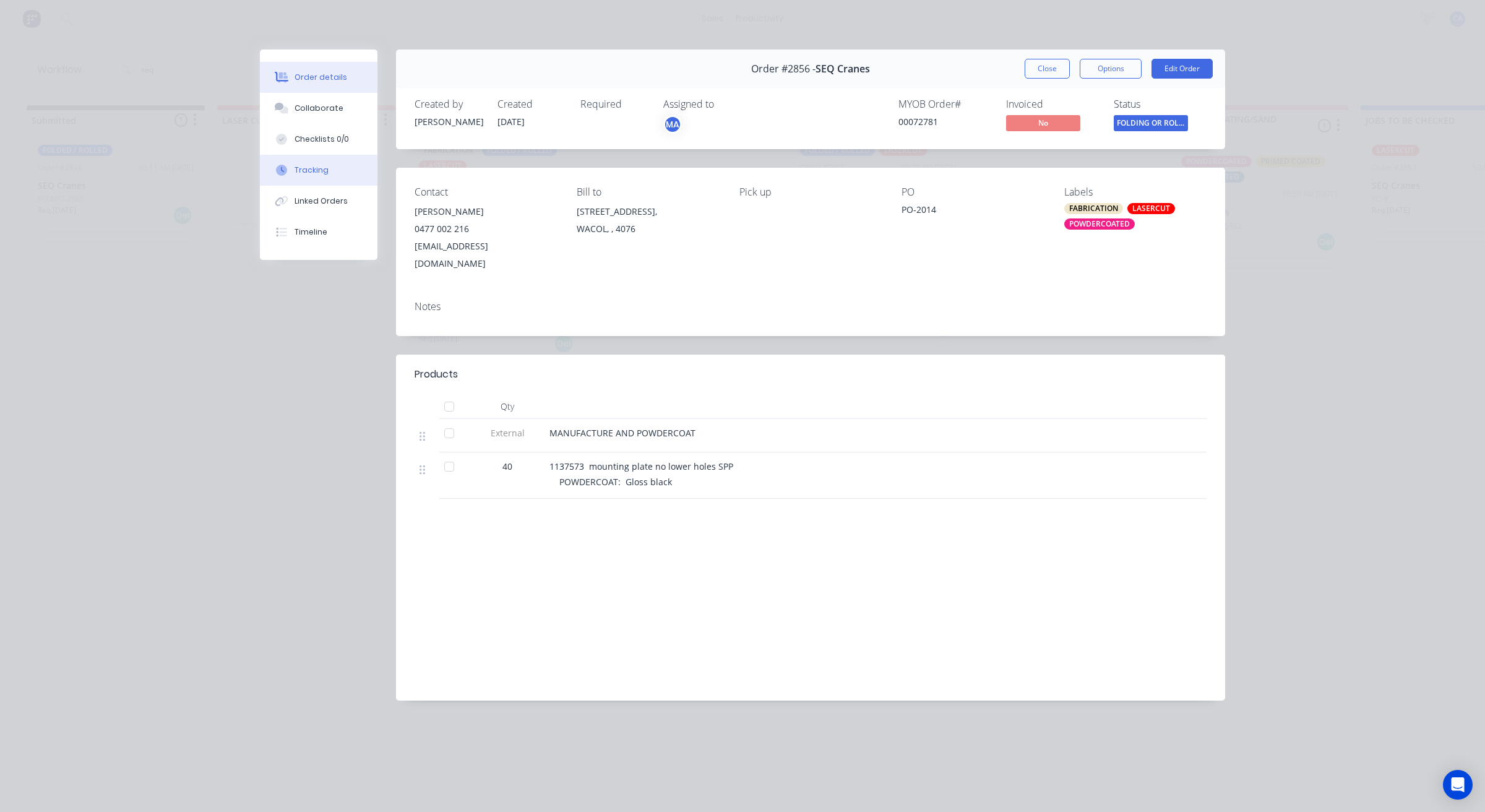
click at [304, 166] on div "Tracking" at bounding box center [312, 170] width 34 height 11
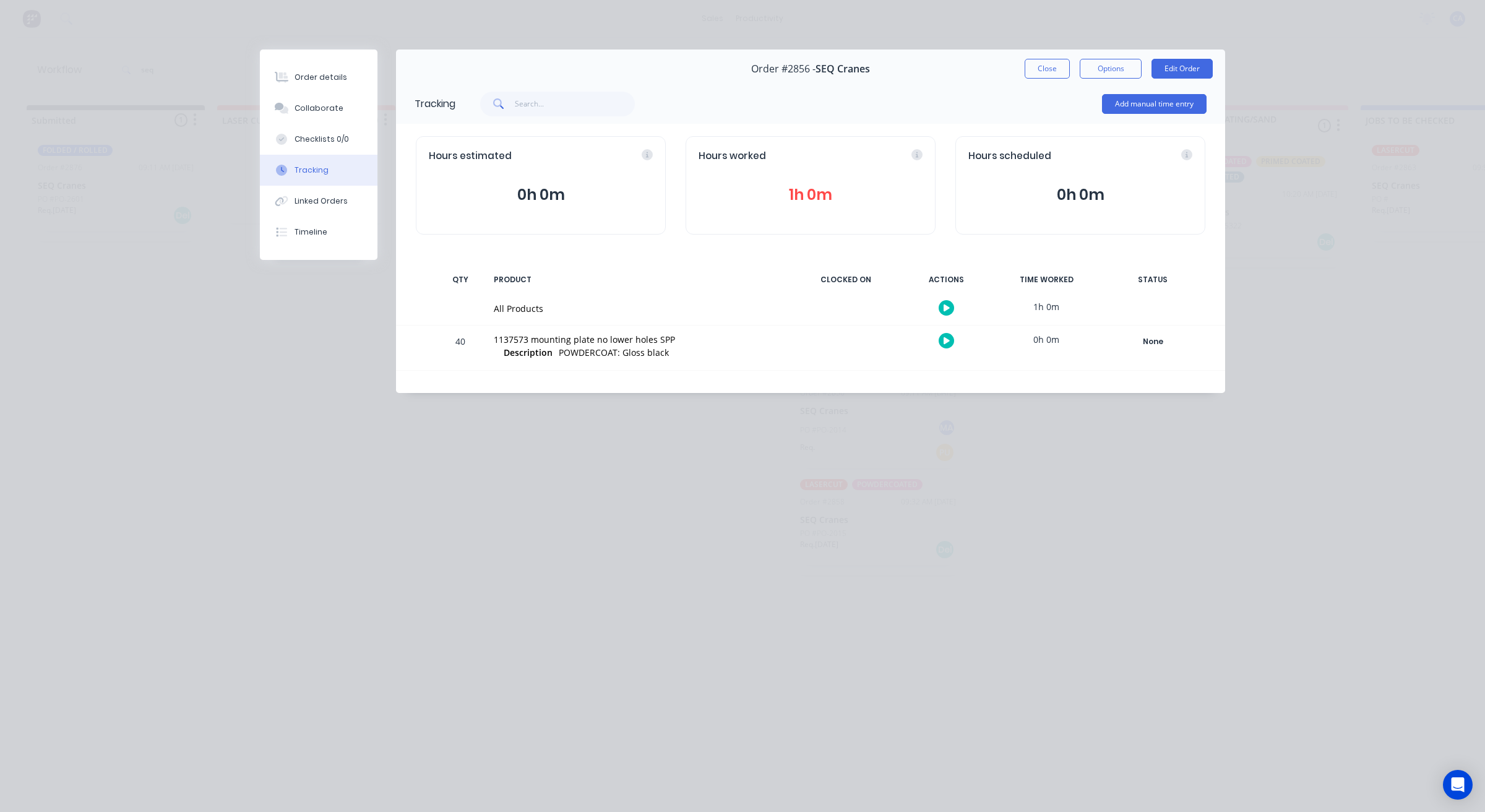
click at [1043, 50] on div "Order #2856 - SEQ Cranes Close Options Edit Order" at bounding box center [810, 69] width 829 height 39
drag, startPoint x: 1056, startPoint y: 79, endPoint x: 1056, endPoint y: 71, distance: 8.0
click at [1056, 79] on div "Order #2856 - SEQ Cranes Close Options Edit Order" at bounding box center [810, 69] width 829 height 39
click at [1056, 71] on button "Close" at bounding box center [1047, 69] width 45 height 20
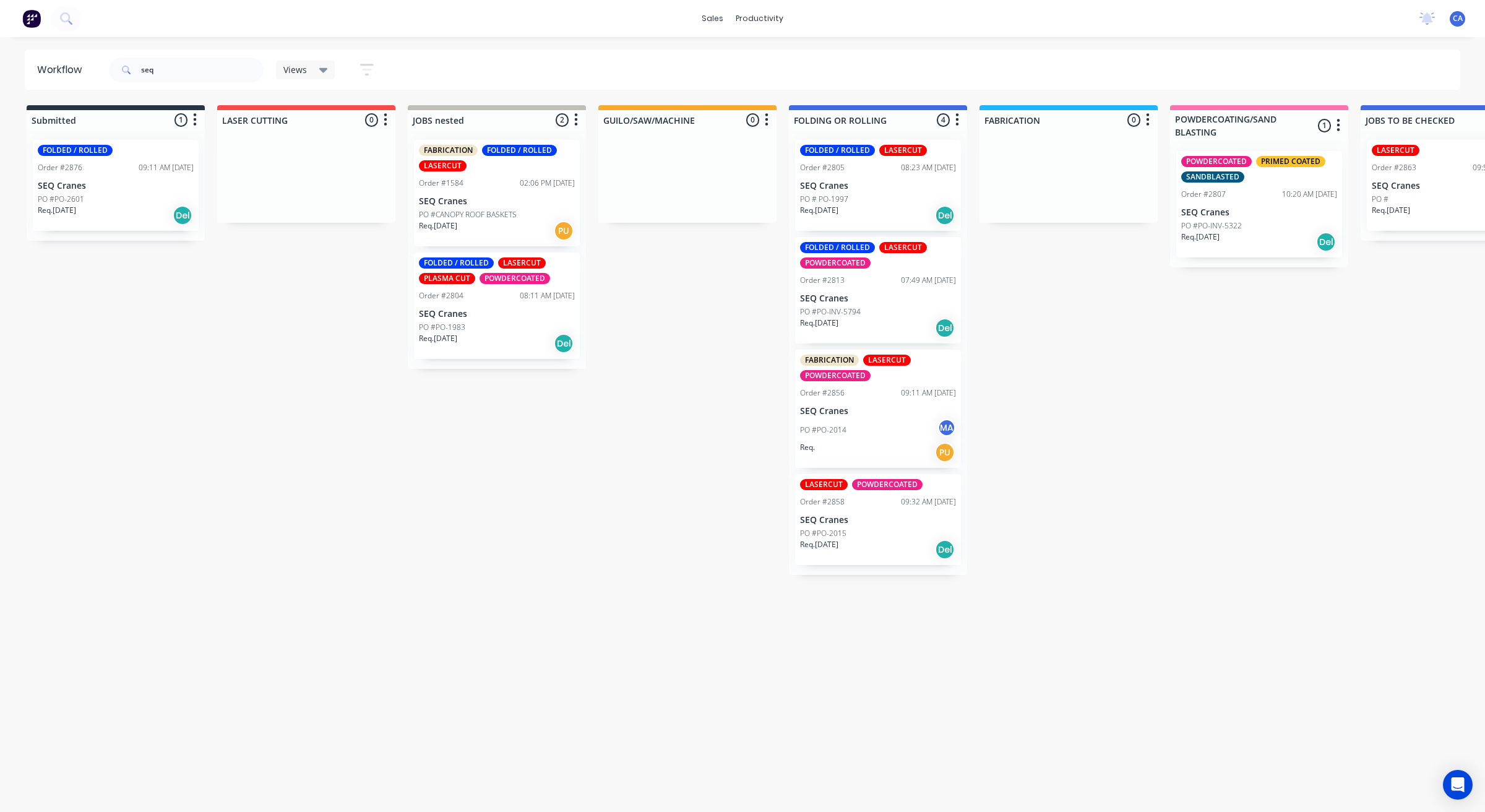
click at [880, 164] on div "Order #2805 08:23 AM [DATE]" at bounding box center [878, 167] width 156 height 11
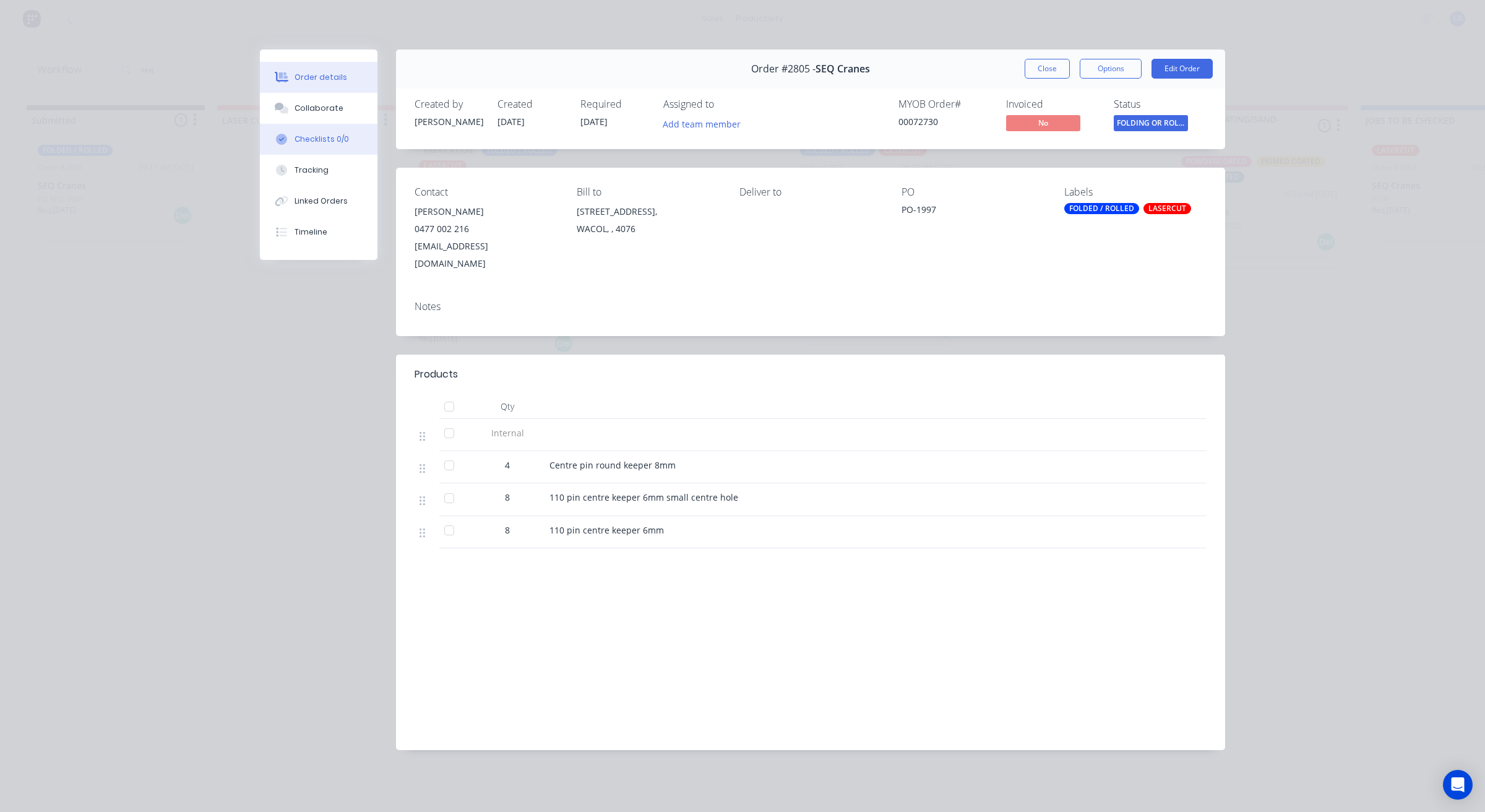
click at [344, 119] on div "Order details Collaborate Checklists 0/0 Tracking Linked Orders Timeline" at bounding box center [319, 154] width 117 height 210
click at [345, 108] on button "Collaborate" at bounding box center [319, 108] width 117 height 31
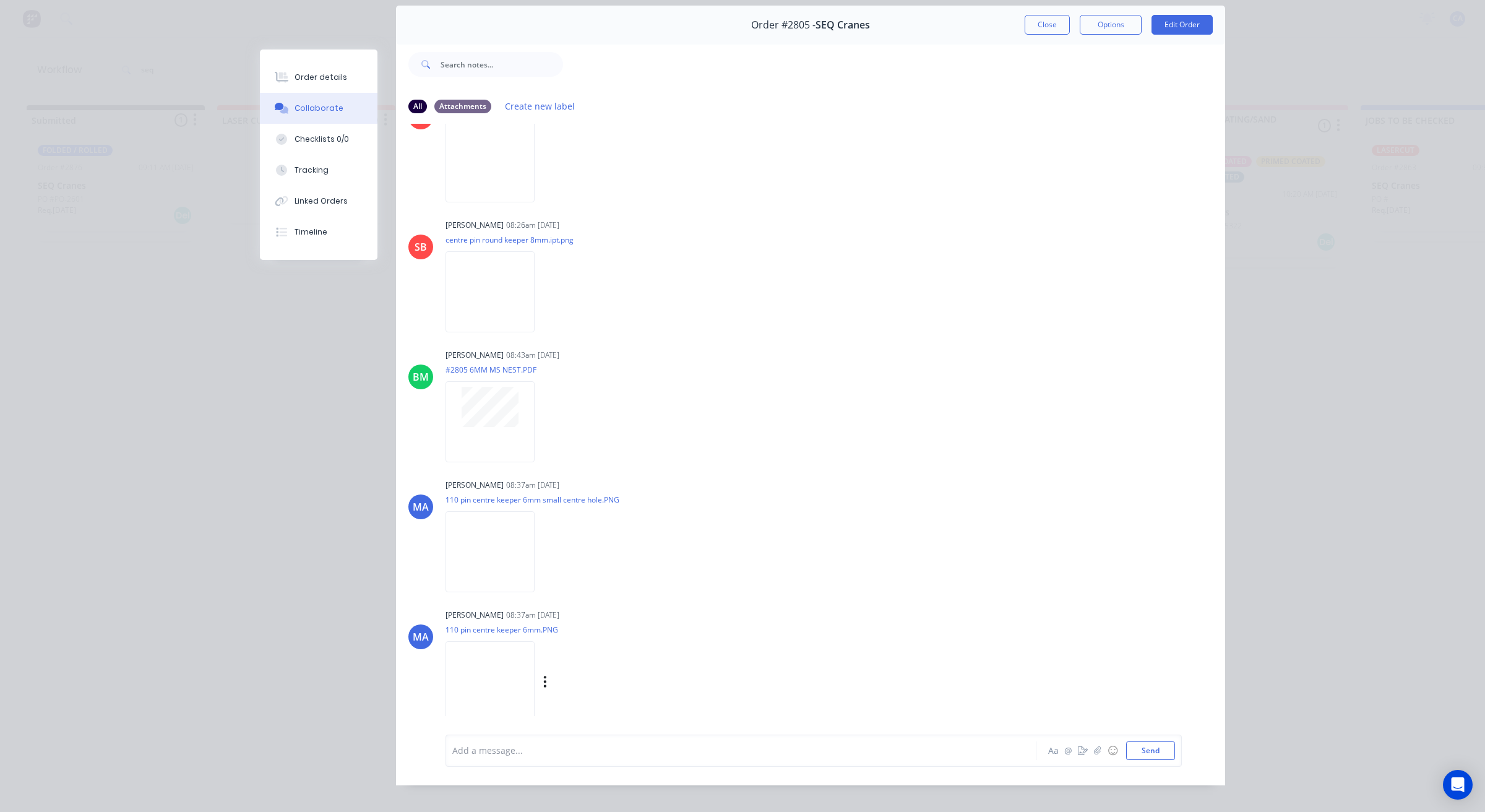
scroll to position [68, 0]
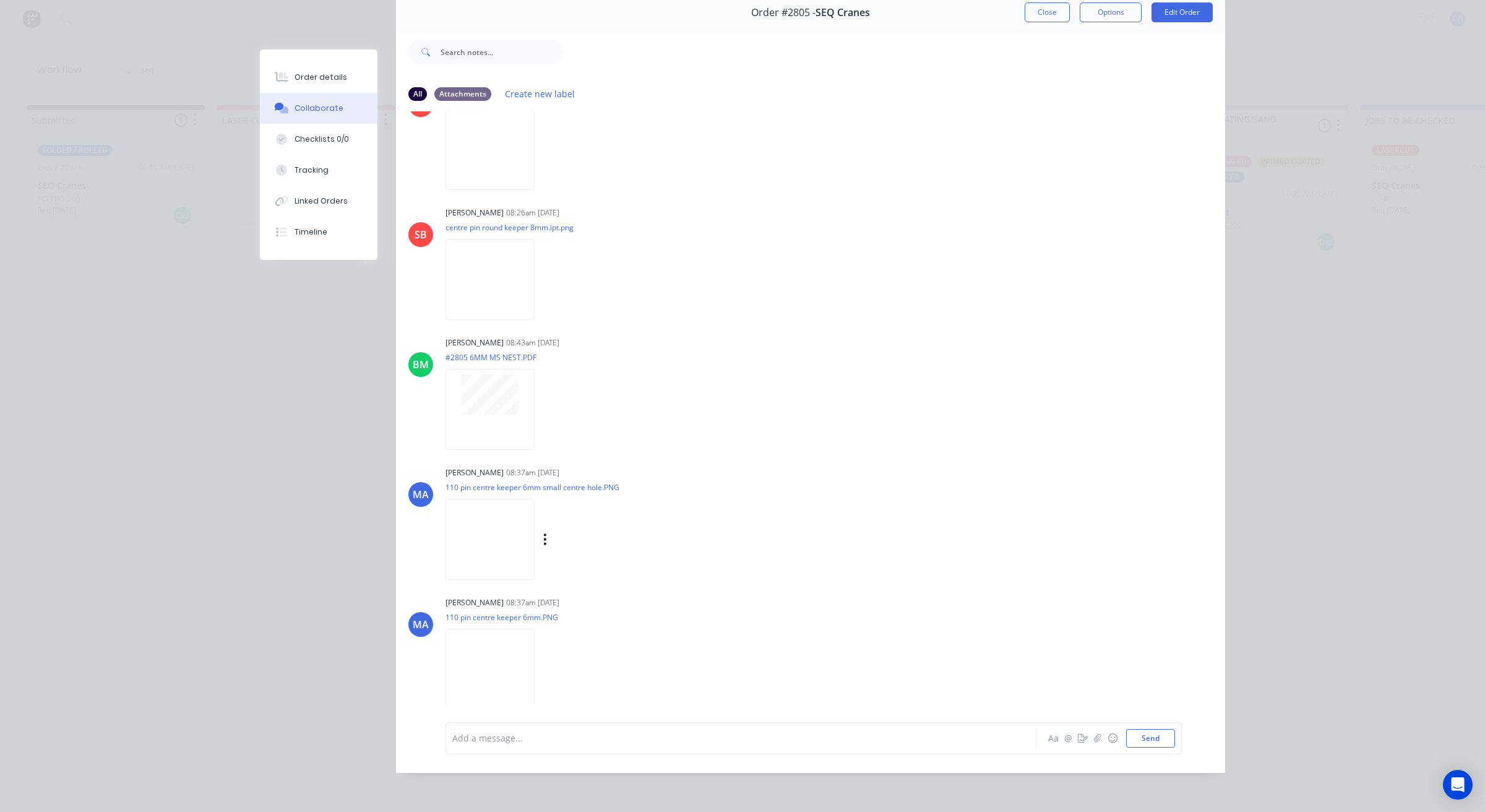
click at [502, 539] on img at bounding box center [490, 539] width 89 height 81
click at [475, 666] on img at bounding box center [490, 669] width 89 height 81
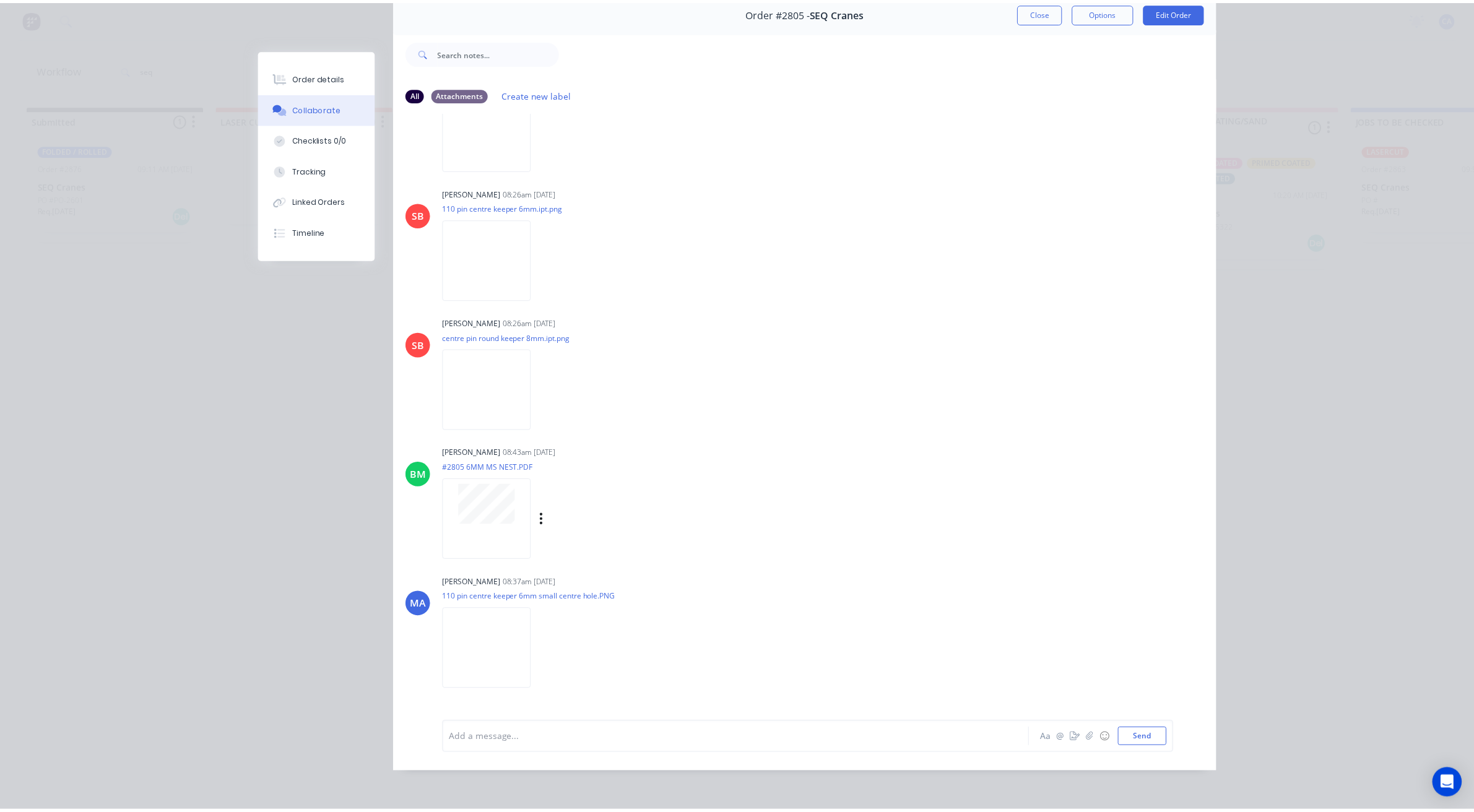
scroll to position [688, 0]
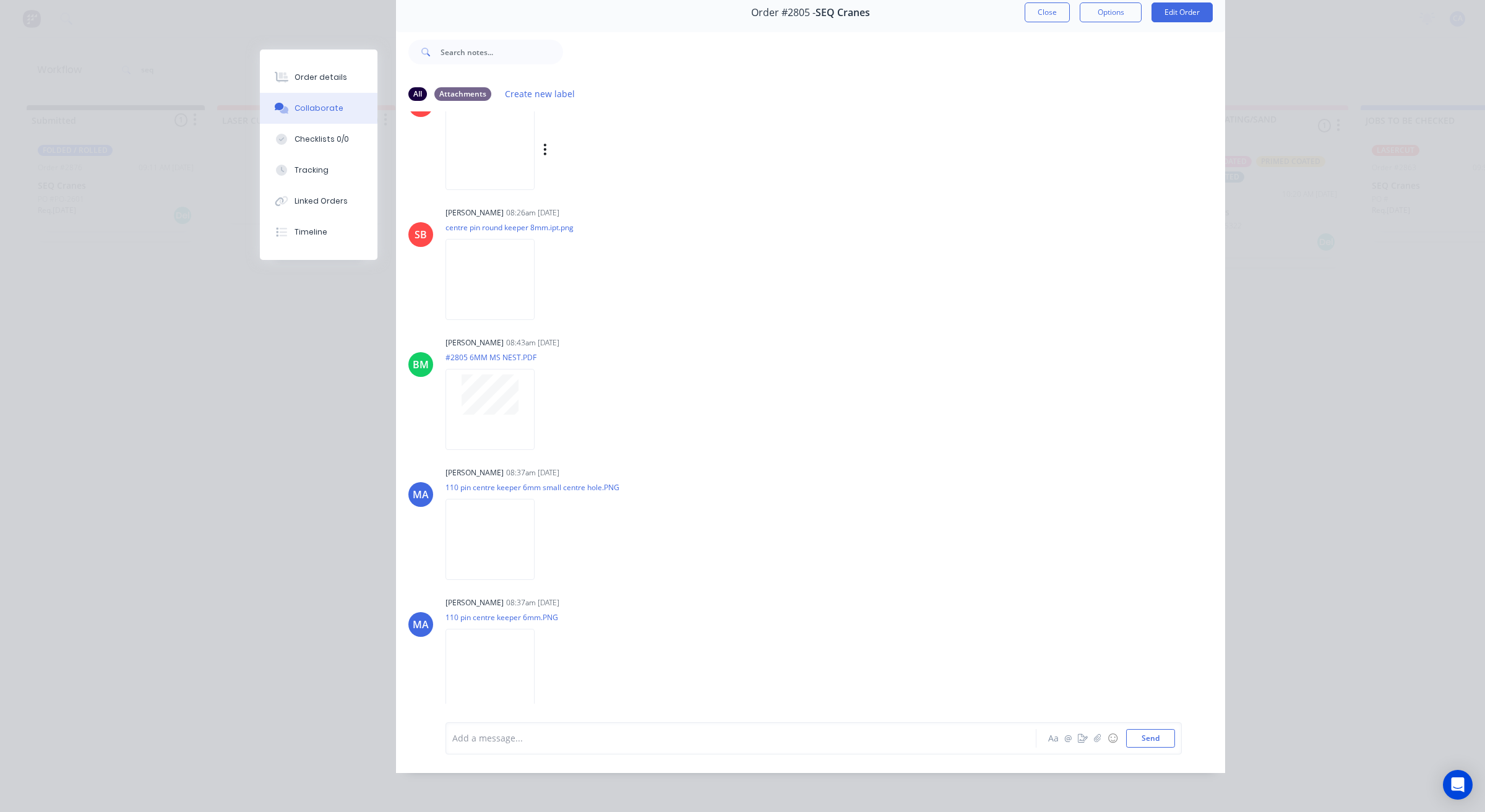
click at [535, 140] on img at bounding box center [490, 150] width 89 height 81
click at [480, 519] on img at bounding box center [490, 539] width 89 height 81
click at [1032, 8] on button "Close" at bounding box center [1047, 13] width 45 height 20
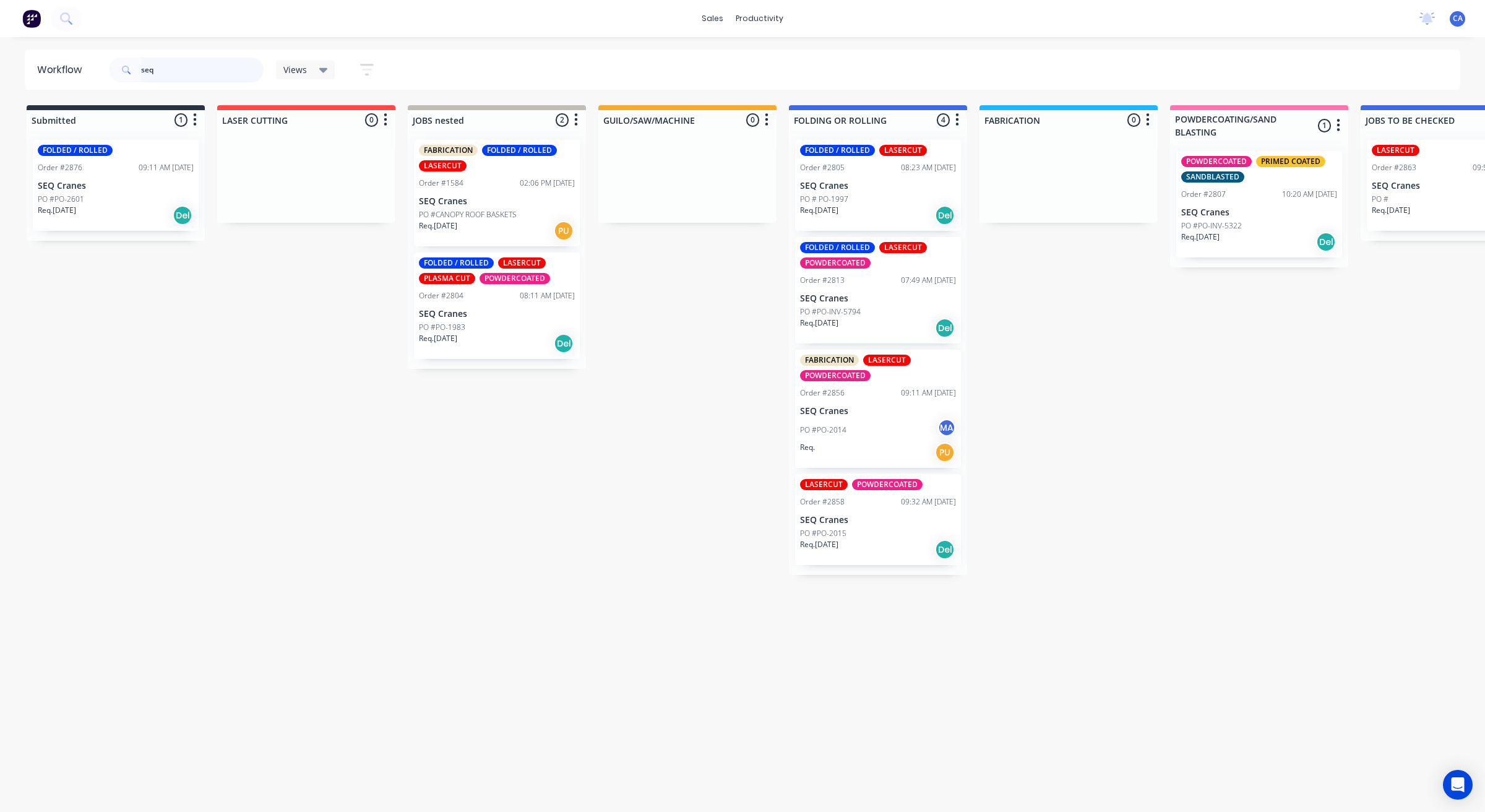
drag, startPoint x: 158, startPoint y: 71, endPoint x: 28, endPoint y: 50, distance: 131.7
click at [51, 69] on header "Workflow seq Views Save new view None (Default) edit Show/Hide statuses Show li…" at bounding box center [742, 70] width 1436 height 41
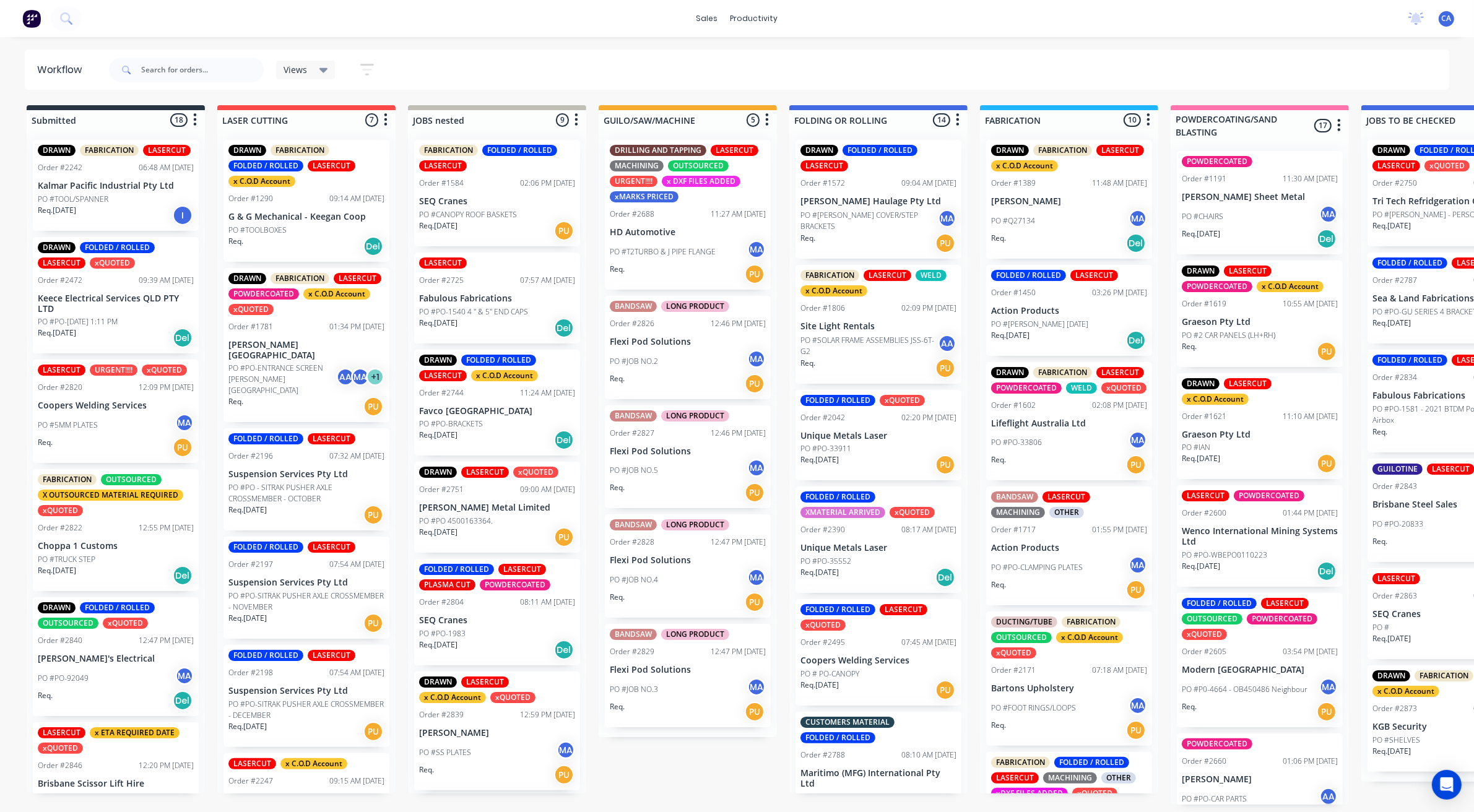
click at [895, 350] on p "PO #SOLAR FRAME ASSEMBLIES JSS-6T-G2" at bounding box center [869, 346] width 137 height 23
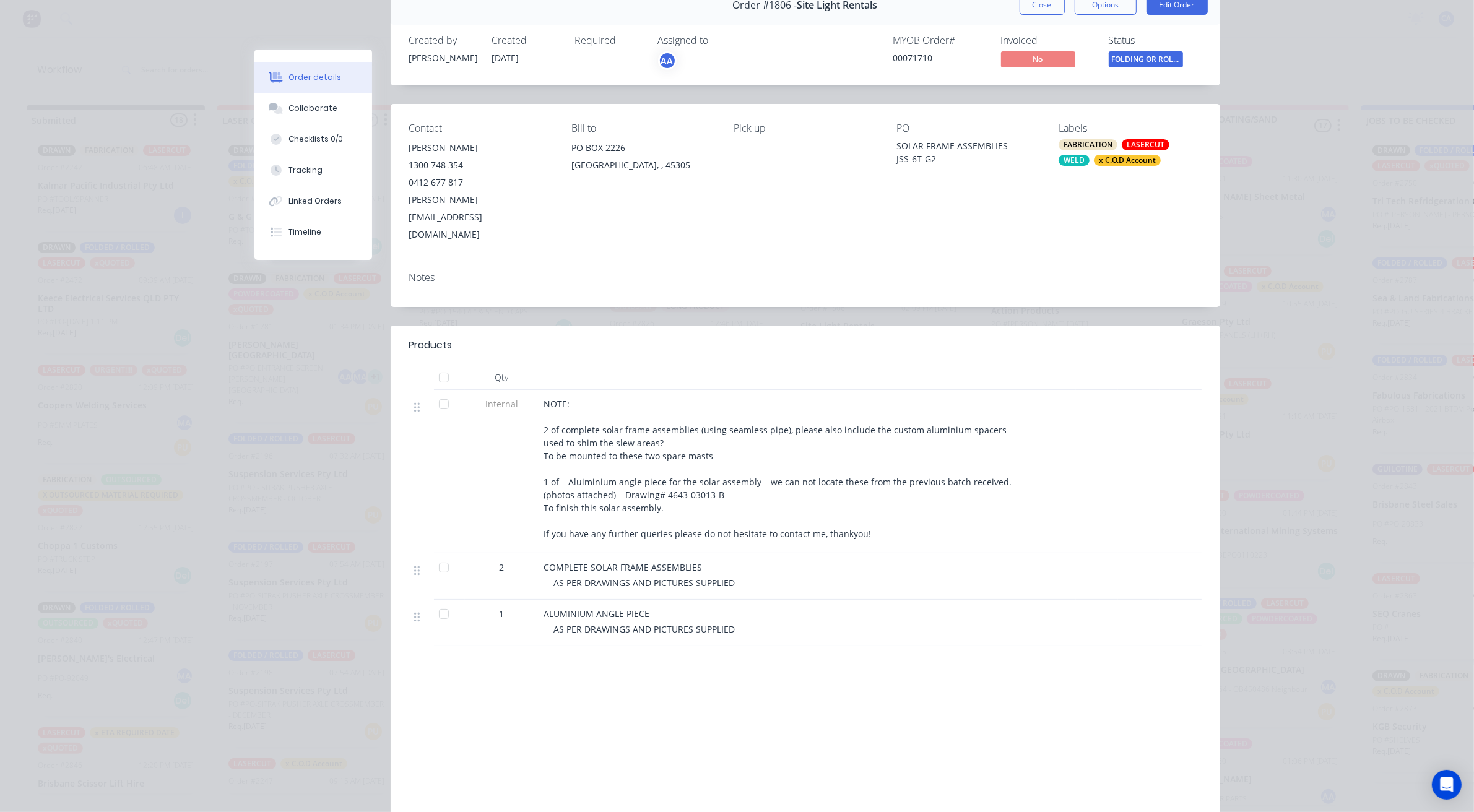
scroll to position [123, 0]
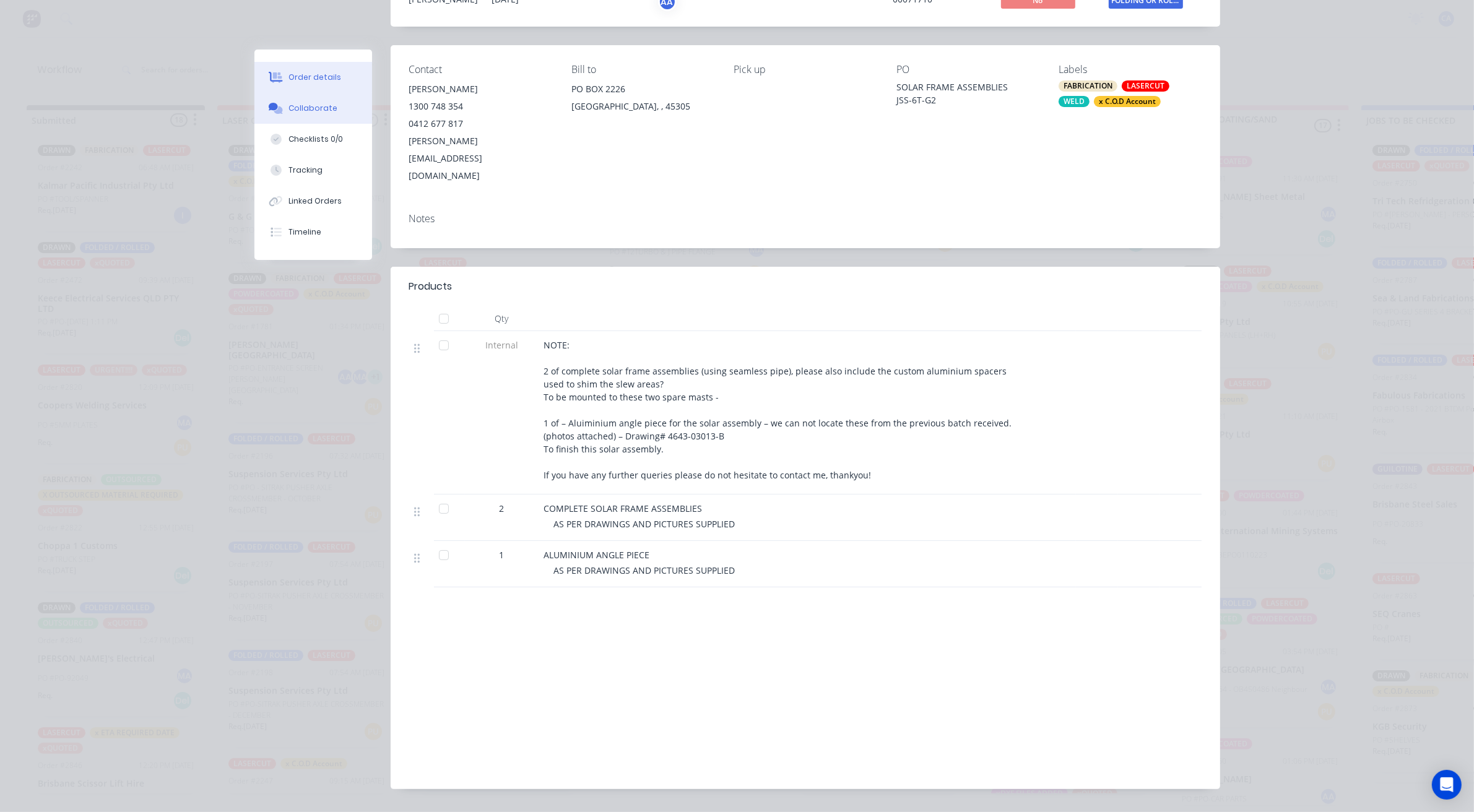
drag, startPoint x: 270, startPoint y: 103, endPoint x: 286, endPoint y: 107, distance: 16.5
click at [271, 103] on icon at bounding box center [276, 108] width 14 height 11
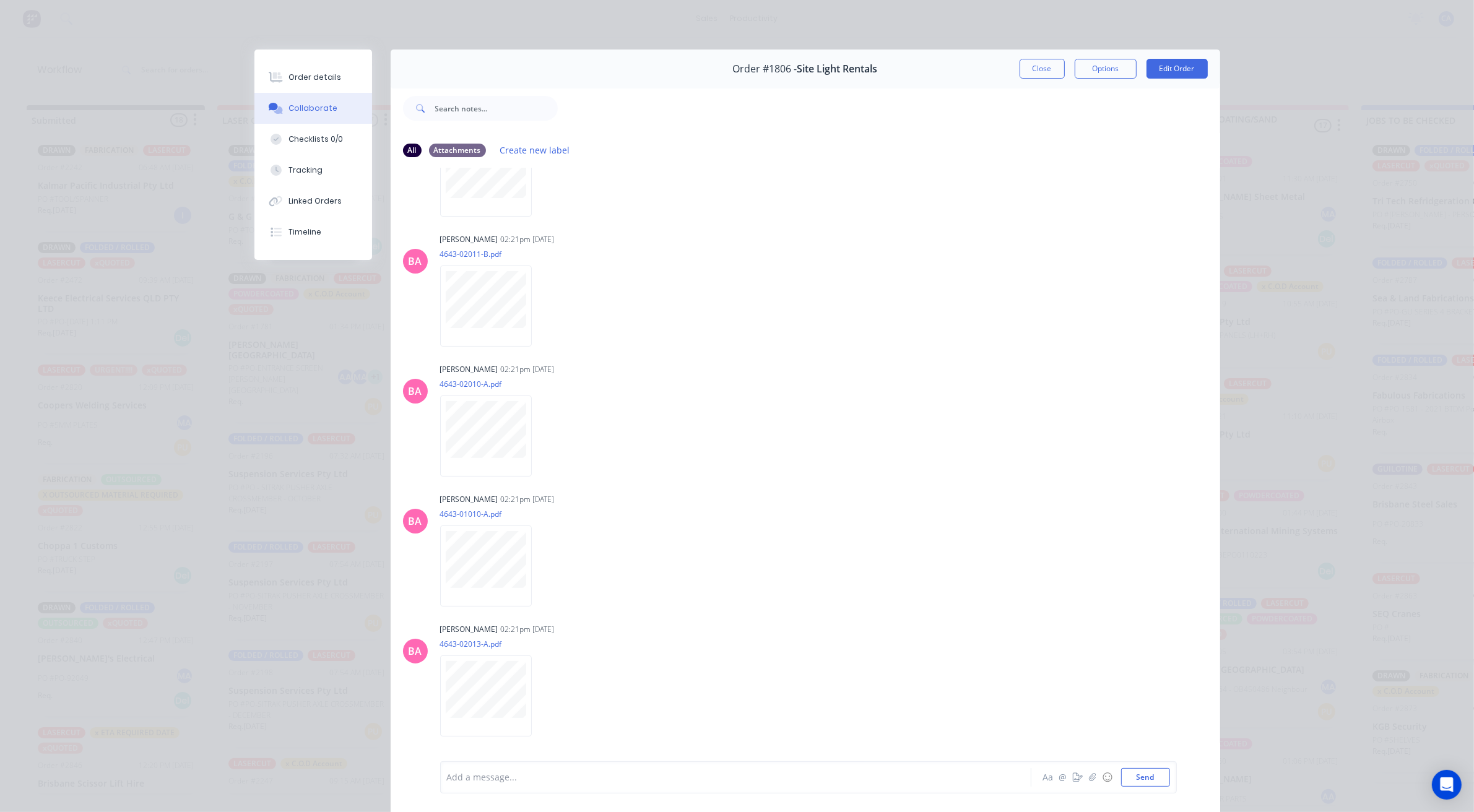
scroll to position [1166, 0]
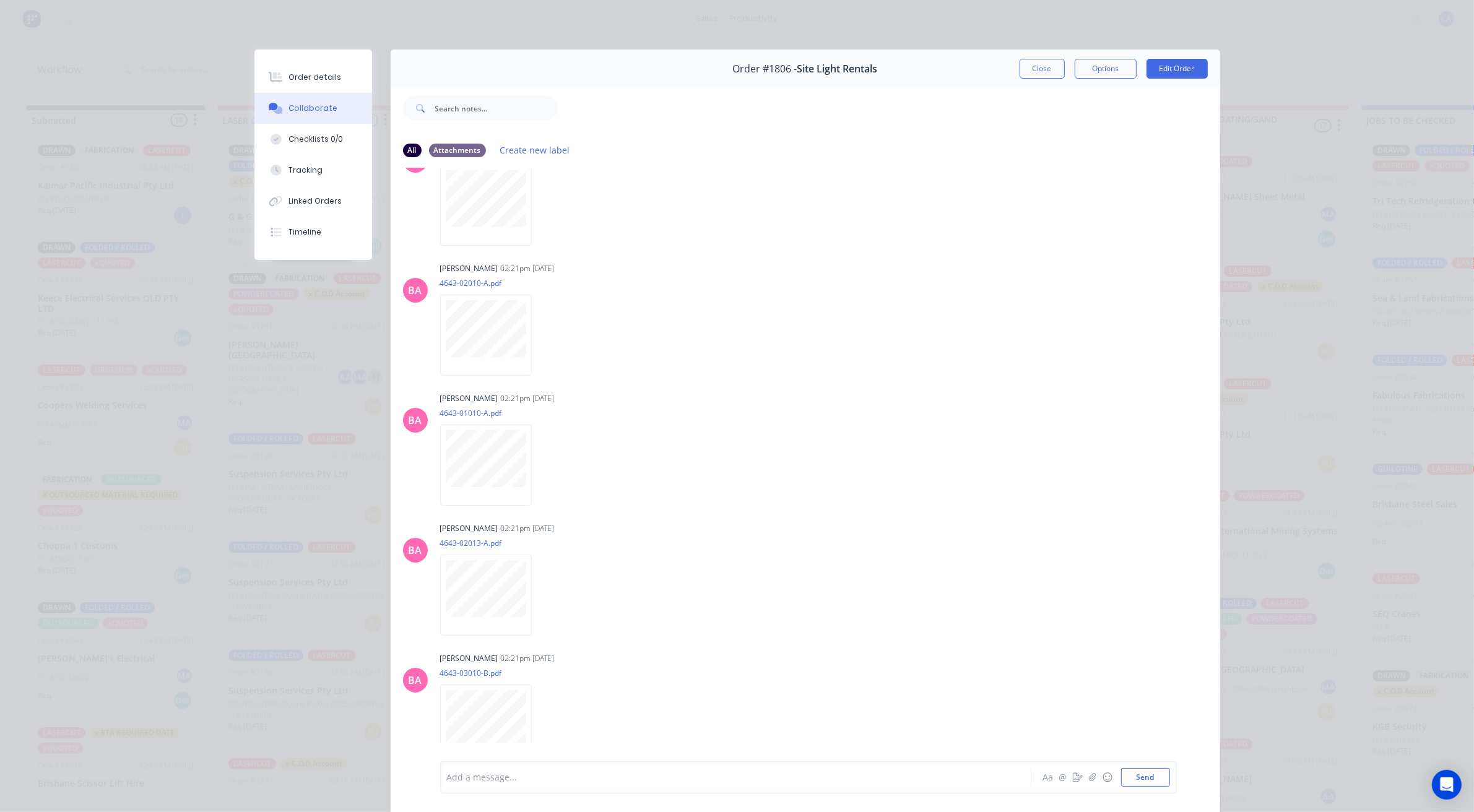
drag, startPoint x: 1035, startPoint y: 74, endPoint x: 956, endPoint y: 140, distance: 102.9
click at [1035, 75] on button "Close" at bounding box center [1042, 69] width 45 height 20
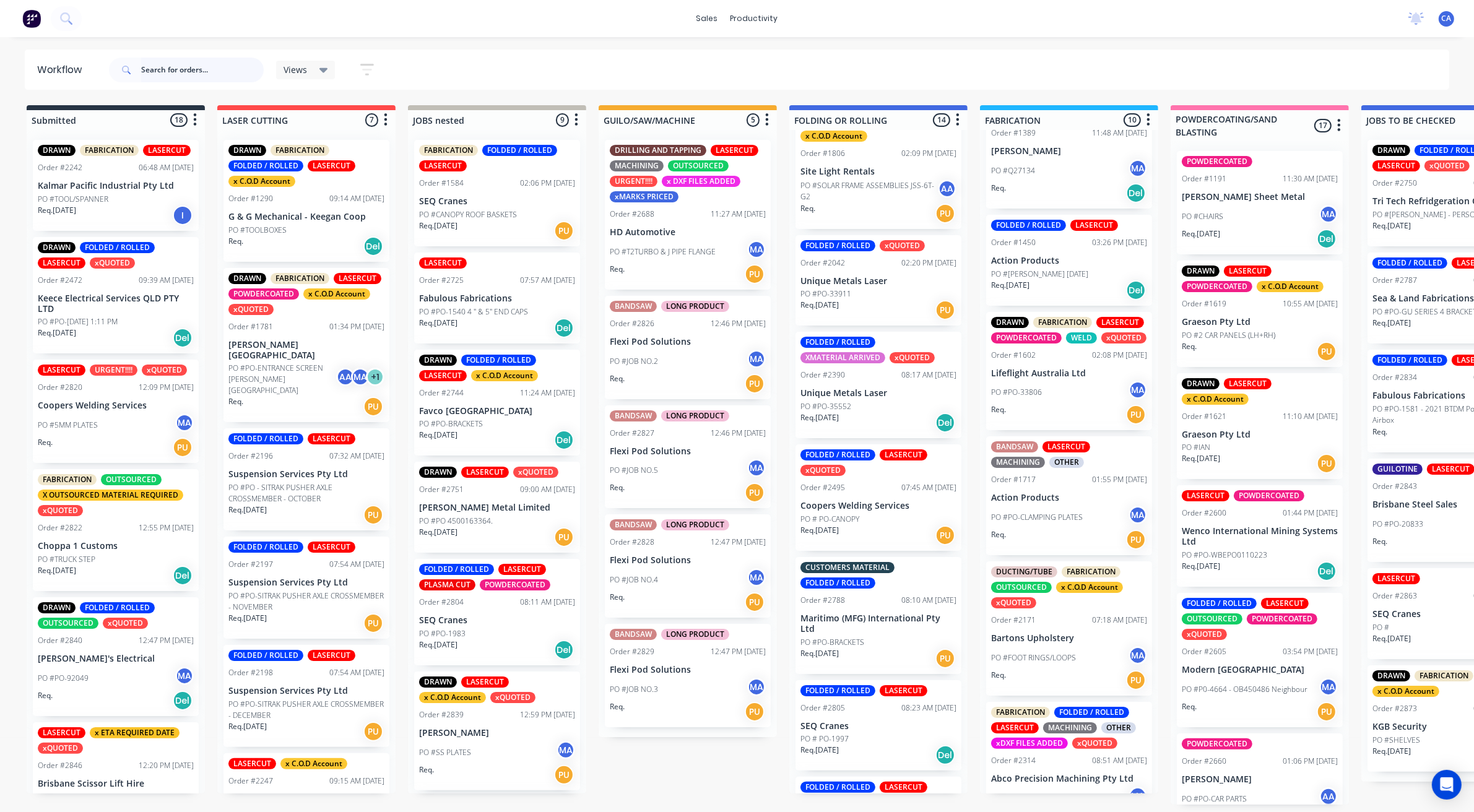
scroll to position [78, 0]
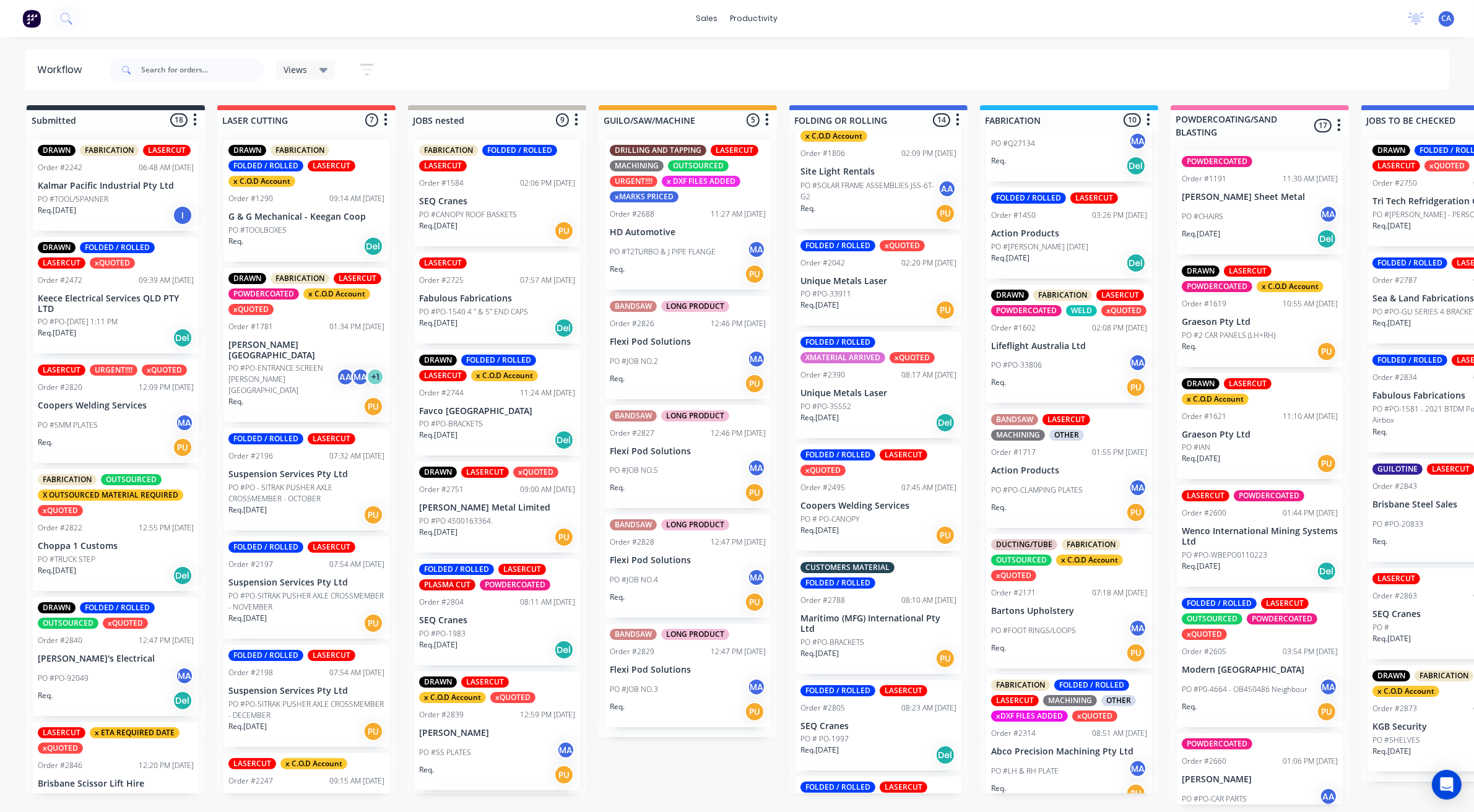
click at [1052, 376] on div "PO #PO-33806 MA" at bounding box center [1069, 365] width 156 height 23
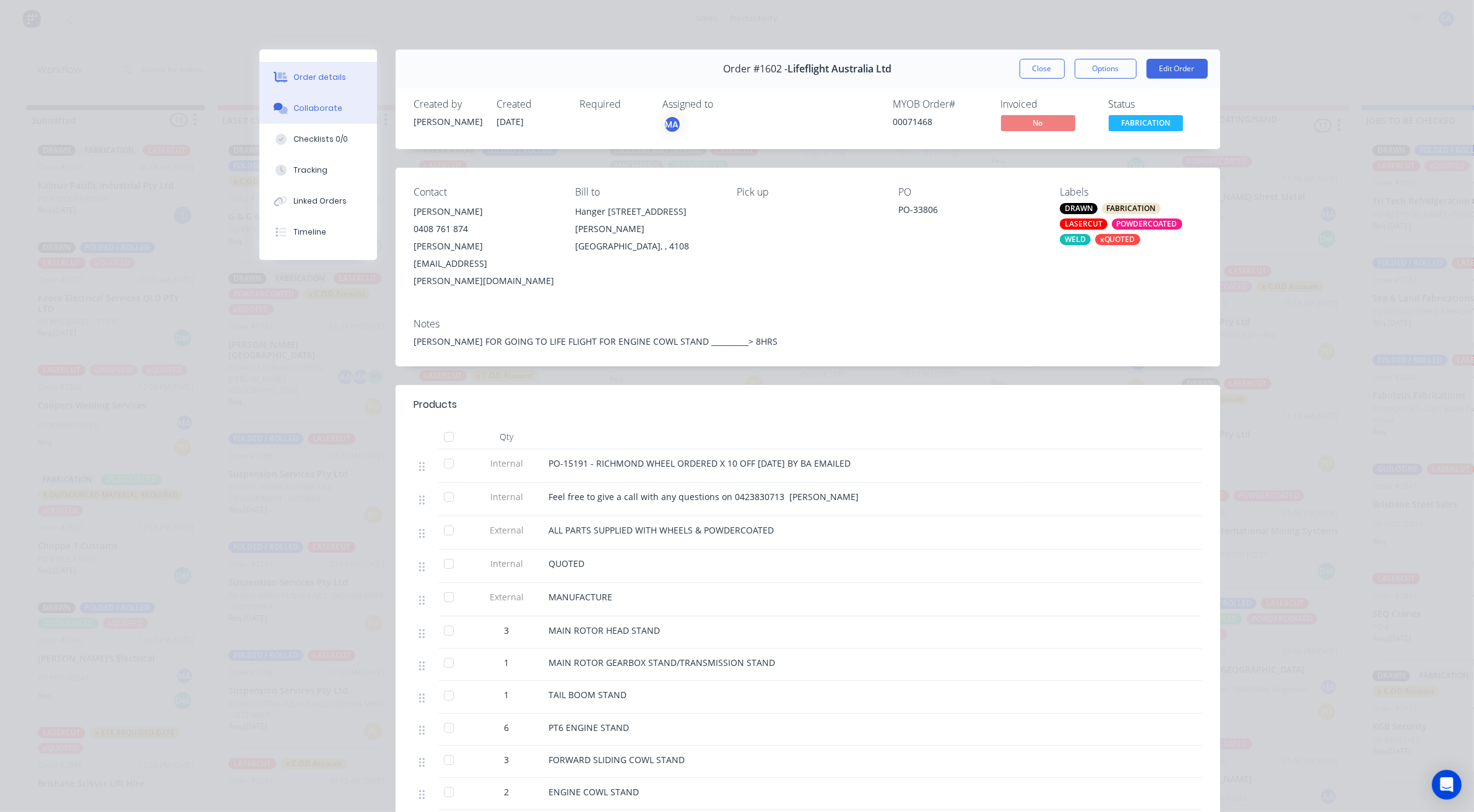
click at [333, 111] on button "Collaborate" at bounding box center [318, 108] width 117 height 31
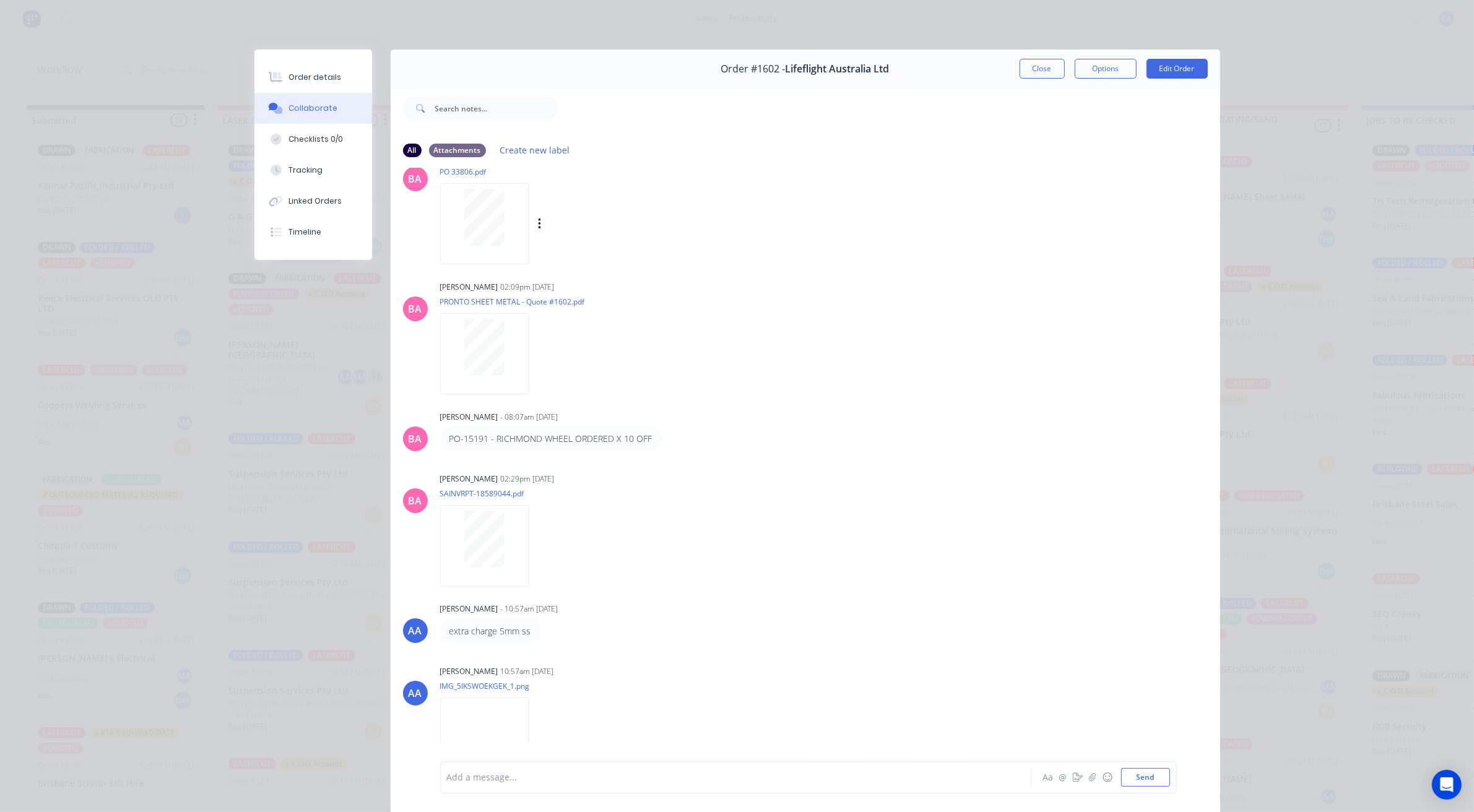
scroll to position [0, 0]
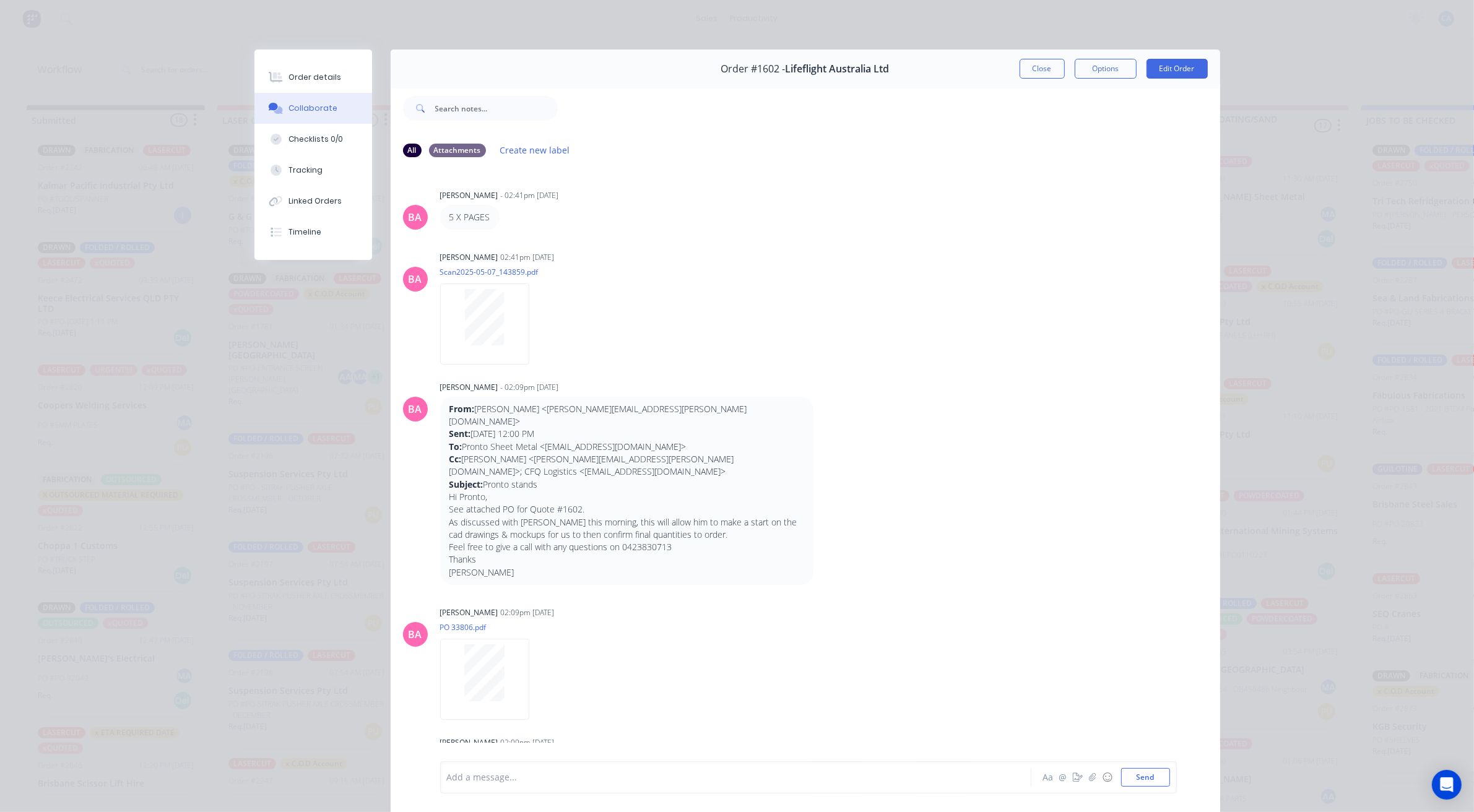
click at [1034, 70] on button "Close" at bounding box center [1042, 69] width 45 height 20
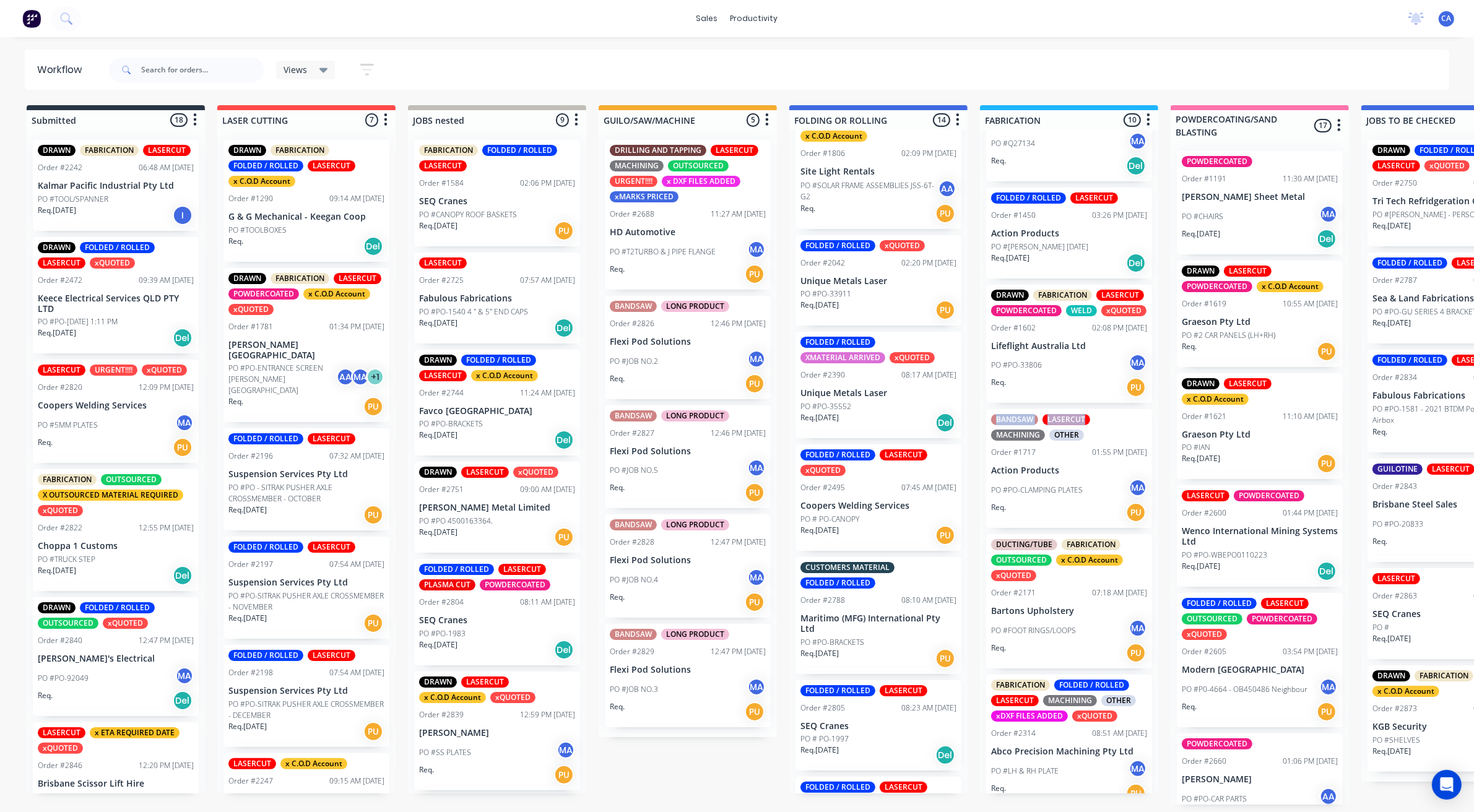
drag, startPoint x: 1159, startPoint y: 408, endPoint x: 1150, endPoint y: 454, distance: 46.9
click at [1142, 438] on div "BANDSAW LASERCUT MACHINING OTHER Order #1717 01:55 PM [DATE] Action Products PO…" at bounding box center [1069, 469] width 166 height 119
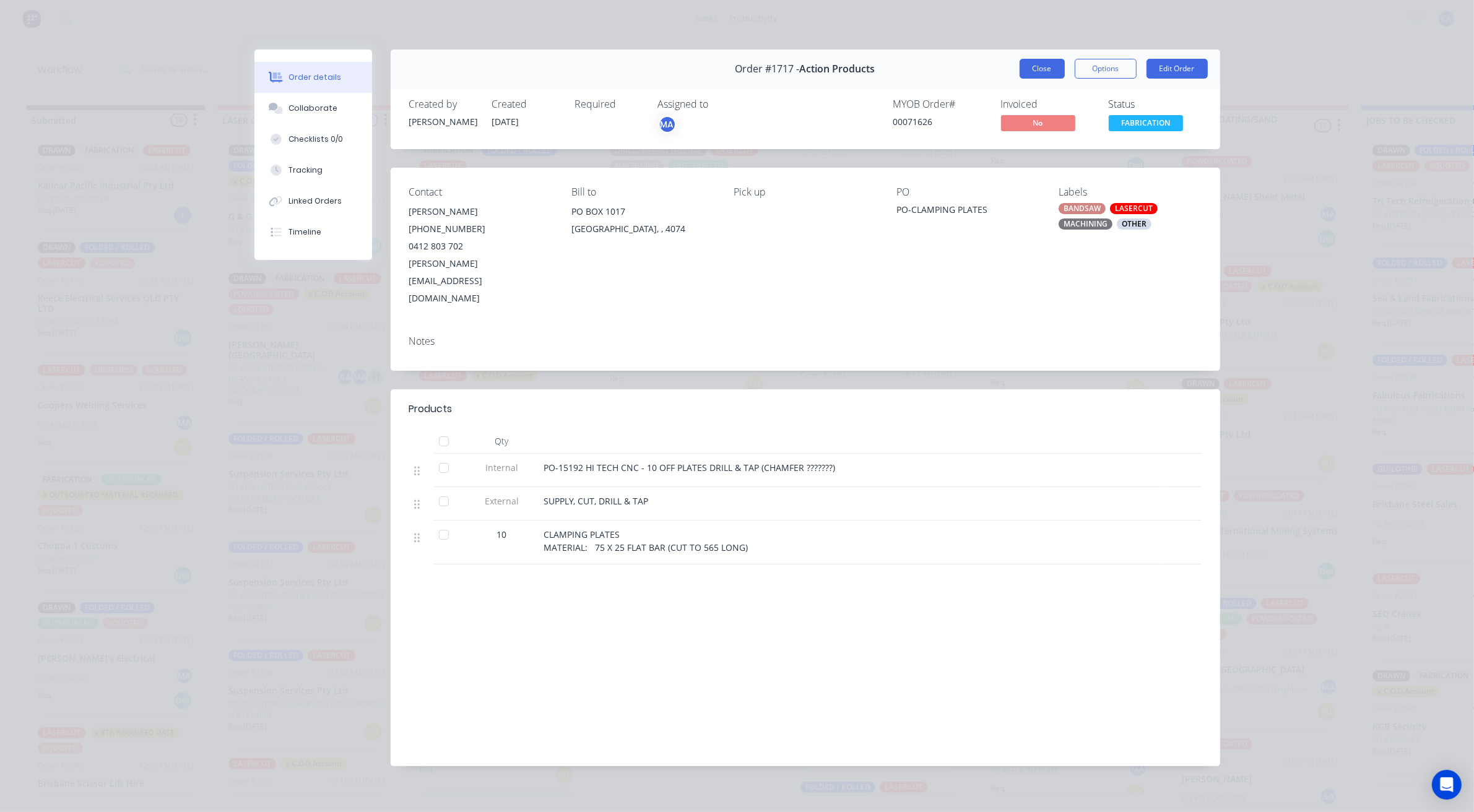
click at [1045, 73] on button "Close" at bounding box center [1042, 69] width 45 height 20
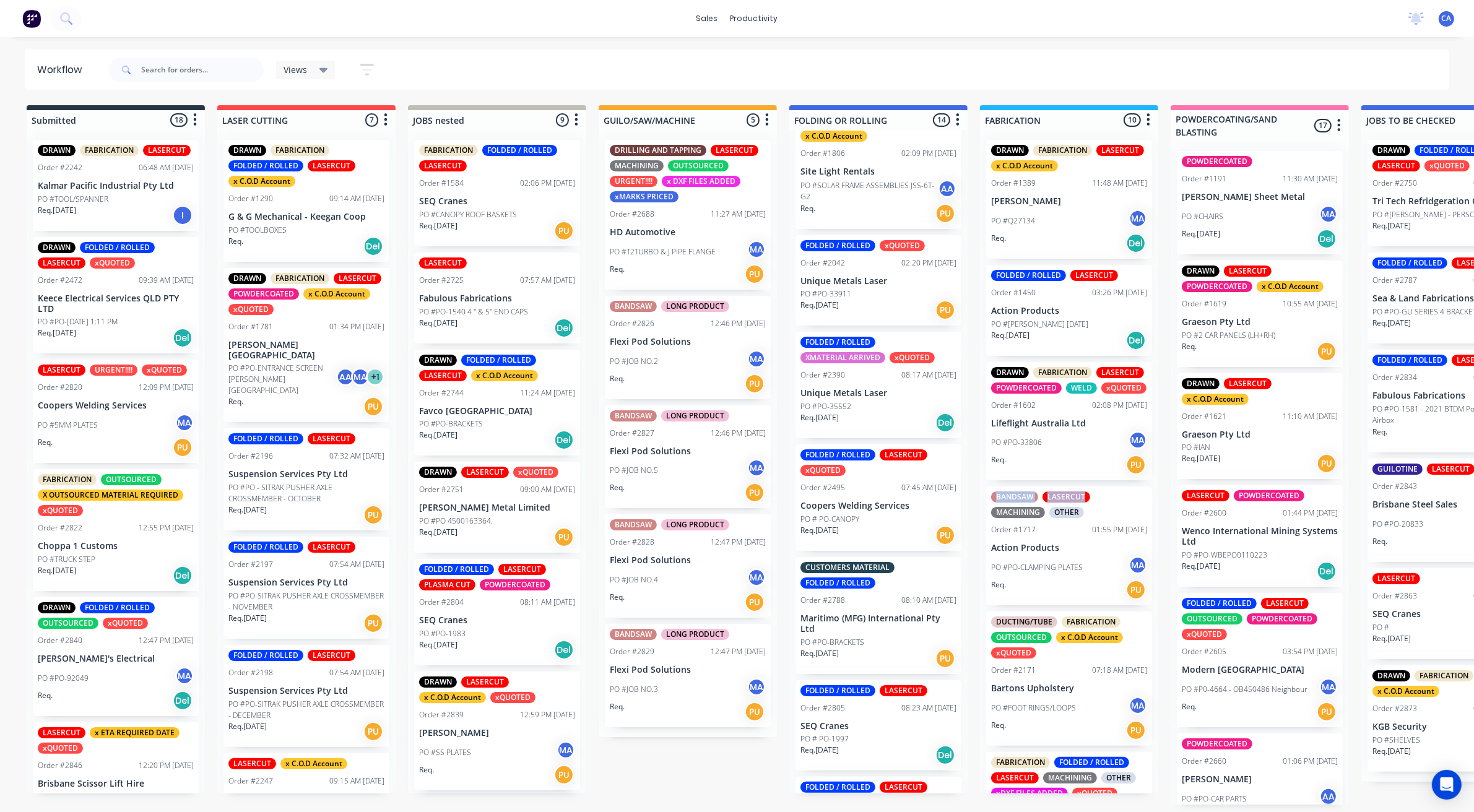
click at [943, 297] on div "PO #PO-33911" at bounding box center [878, 294] width 156 height 11
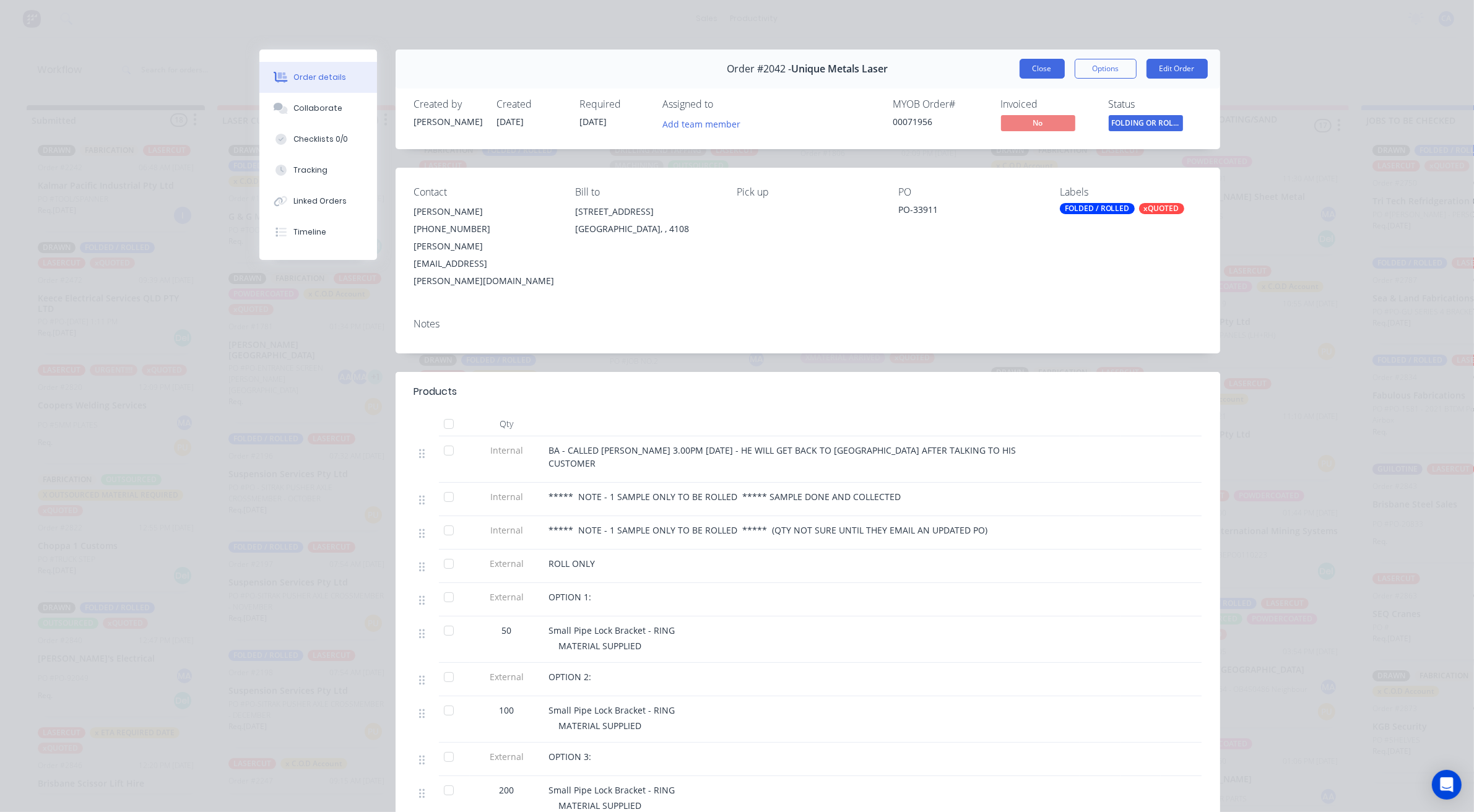
click at [1035, 69] on button "Close" at bounding box center [1042, 69] width 45 height 20
